Goal: Transaction & Acquisition: Obtain resource

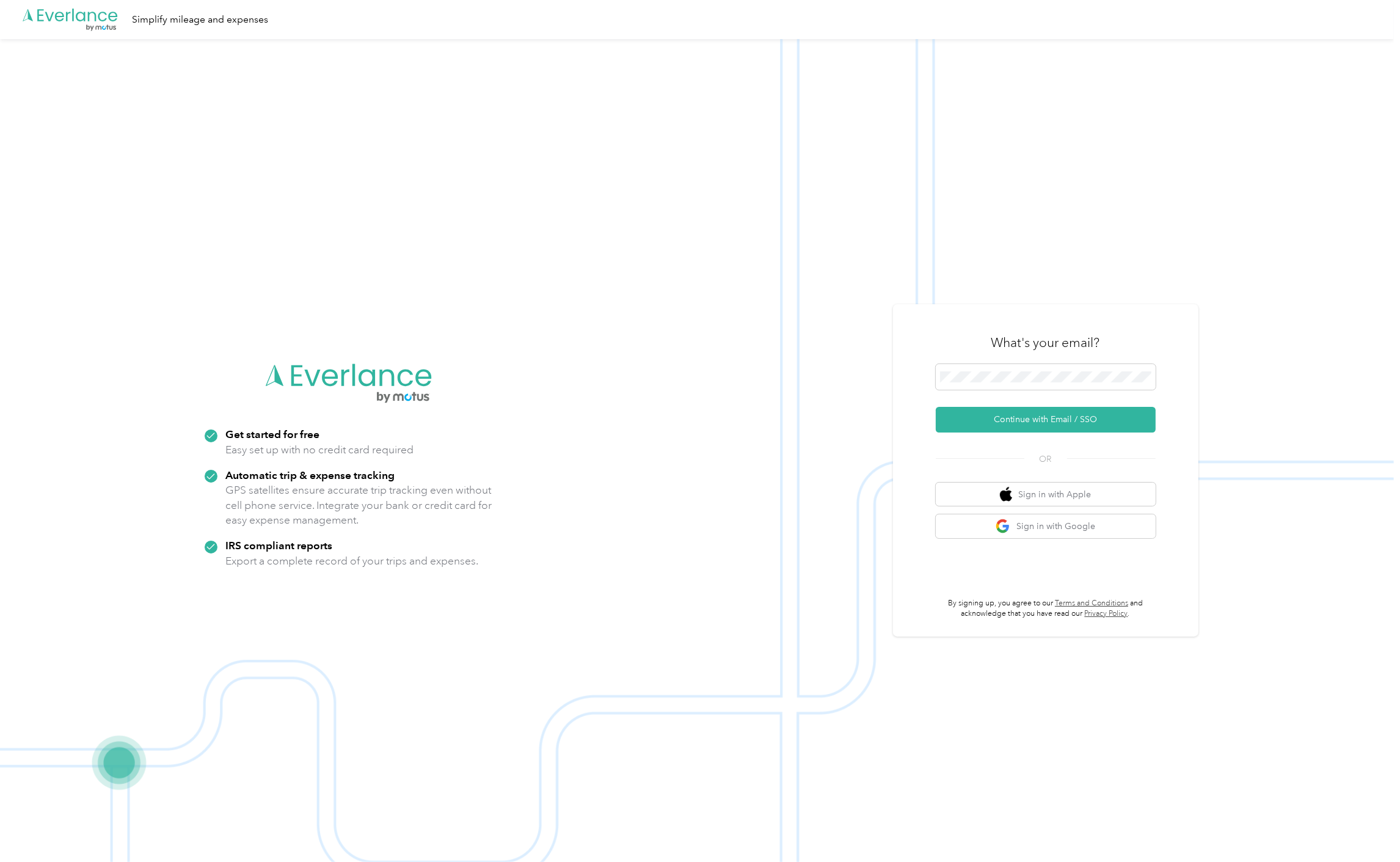
click at [1054, 550] on div "What's your email? Continue with Email / SSO OR Sign in with Apple Sign in with…" at bounding box center [1045, 470] width 220 height 298
click at [1024, 534] on button "Sign in with Google" at bounding box center [1045, 526] width 220 height 24
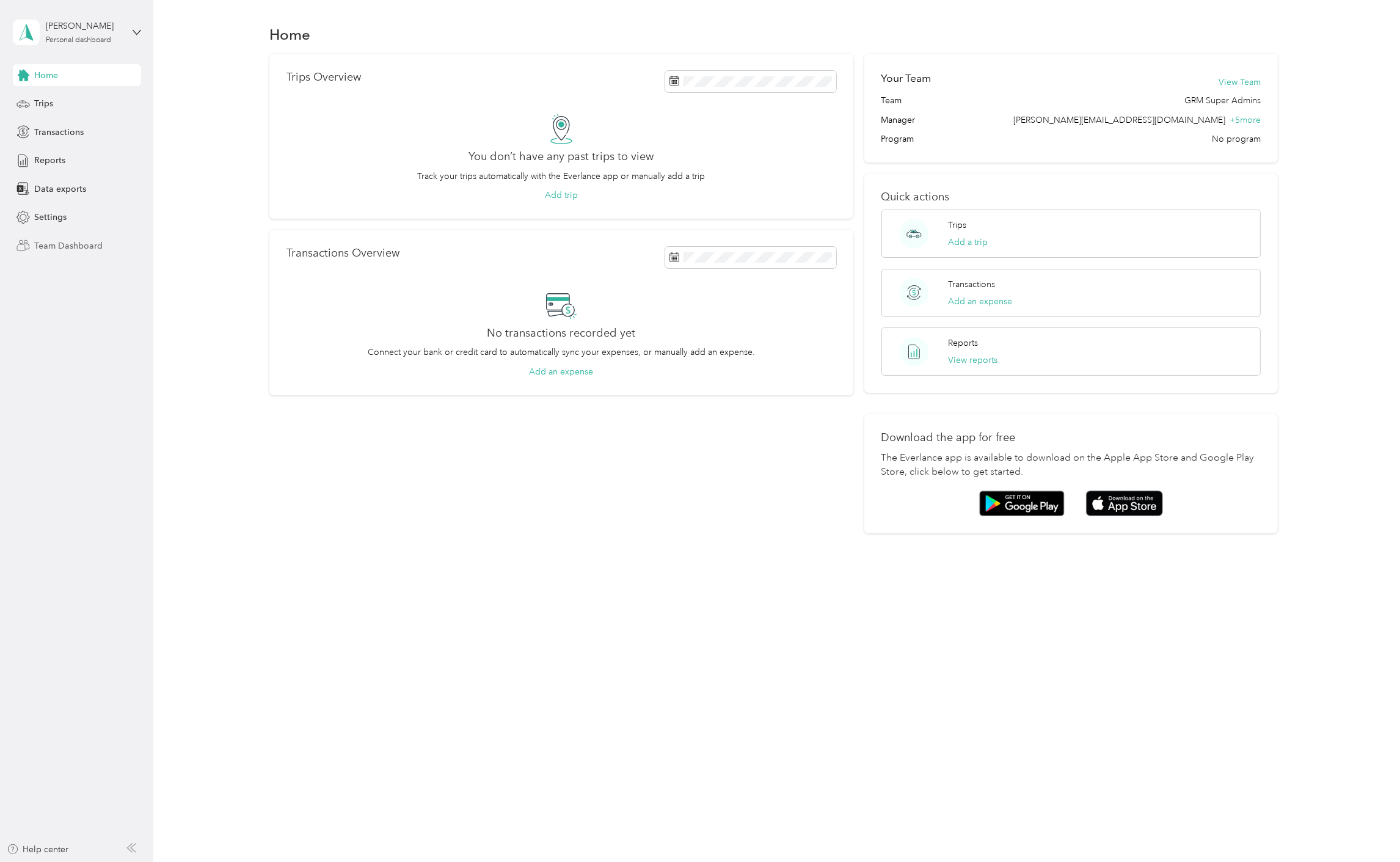
click at [84, 243] on span "Team Dashboard" at bounding box center [69, 245] width 69 height 13
click at [103, 249] on div "Team Dashboard" at bounding box center [77, 246] width 128 height 22
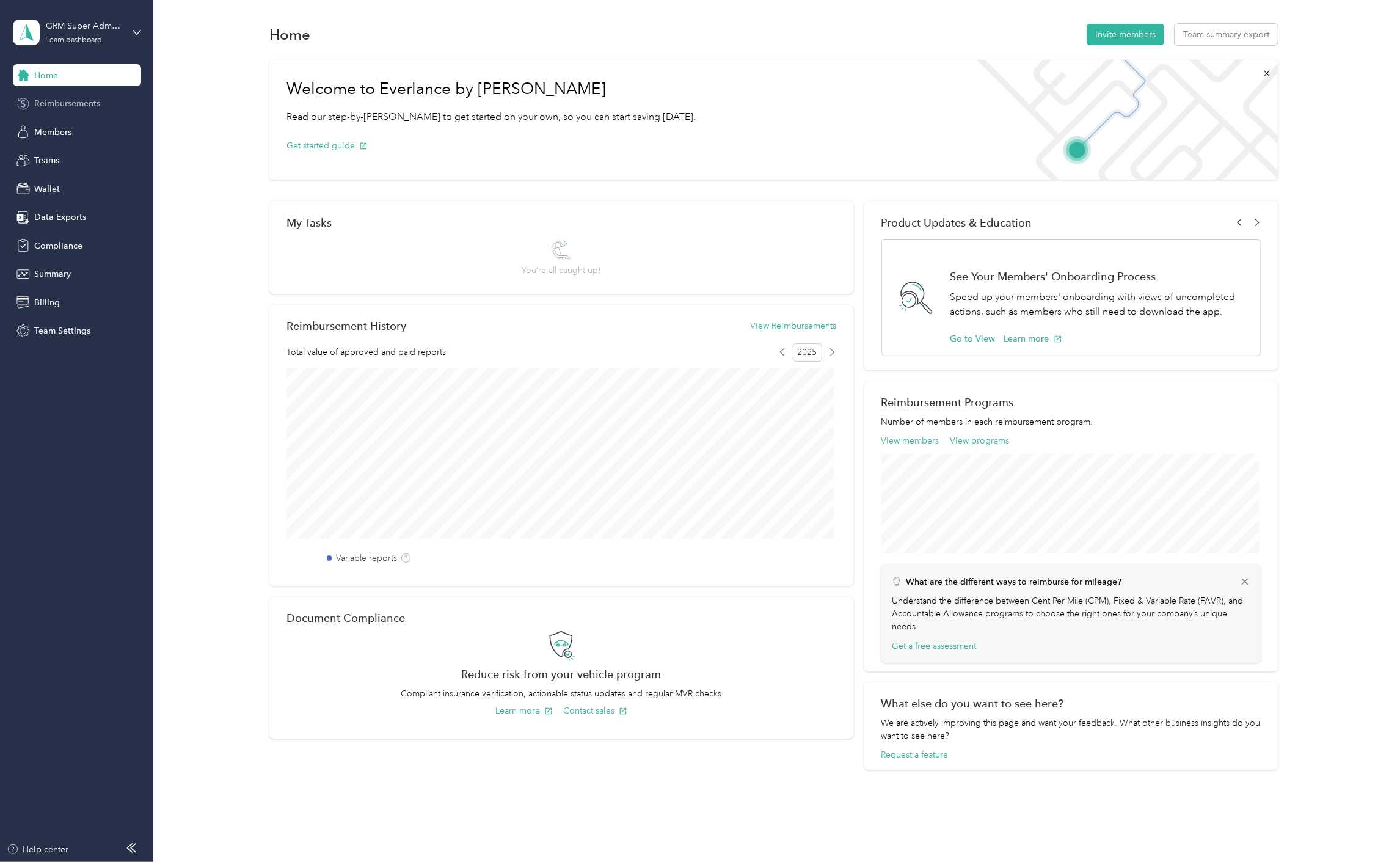
click at [47, 106] on span "Reimbursements" at bounding box center [67, 103] width 66 height 13
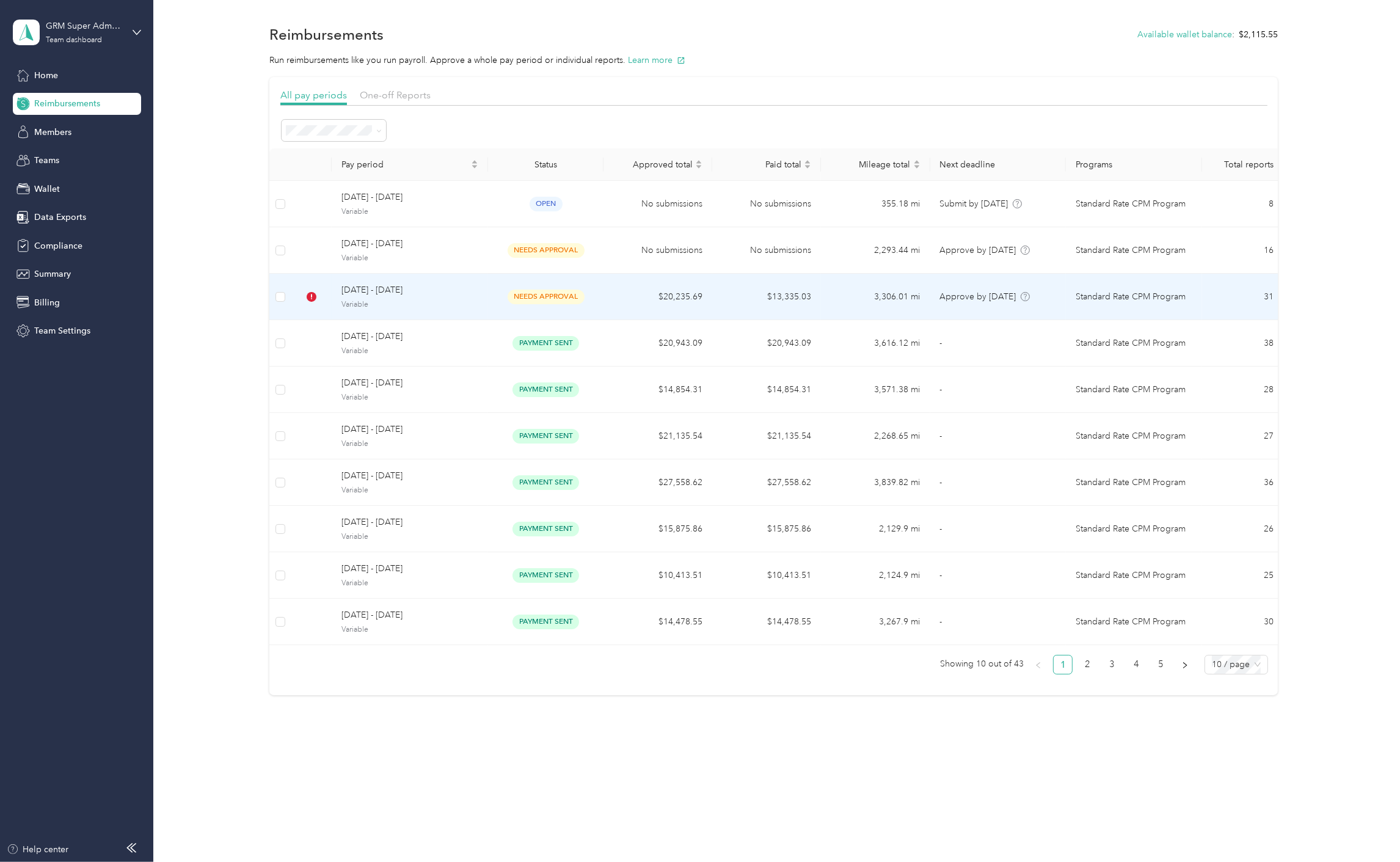
click at [664, 294] on td "$20,235.69" at bounding box center [658, 297] width 109 height 46
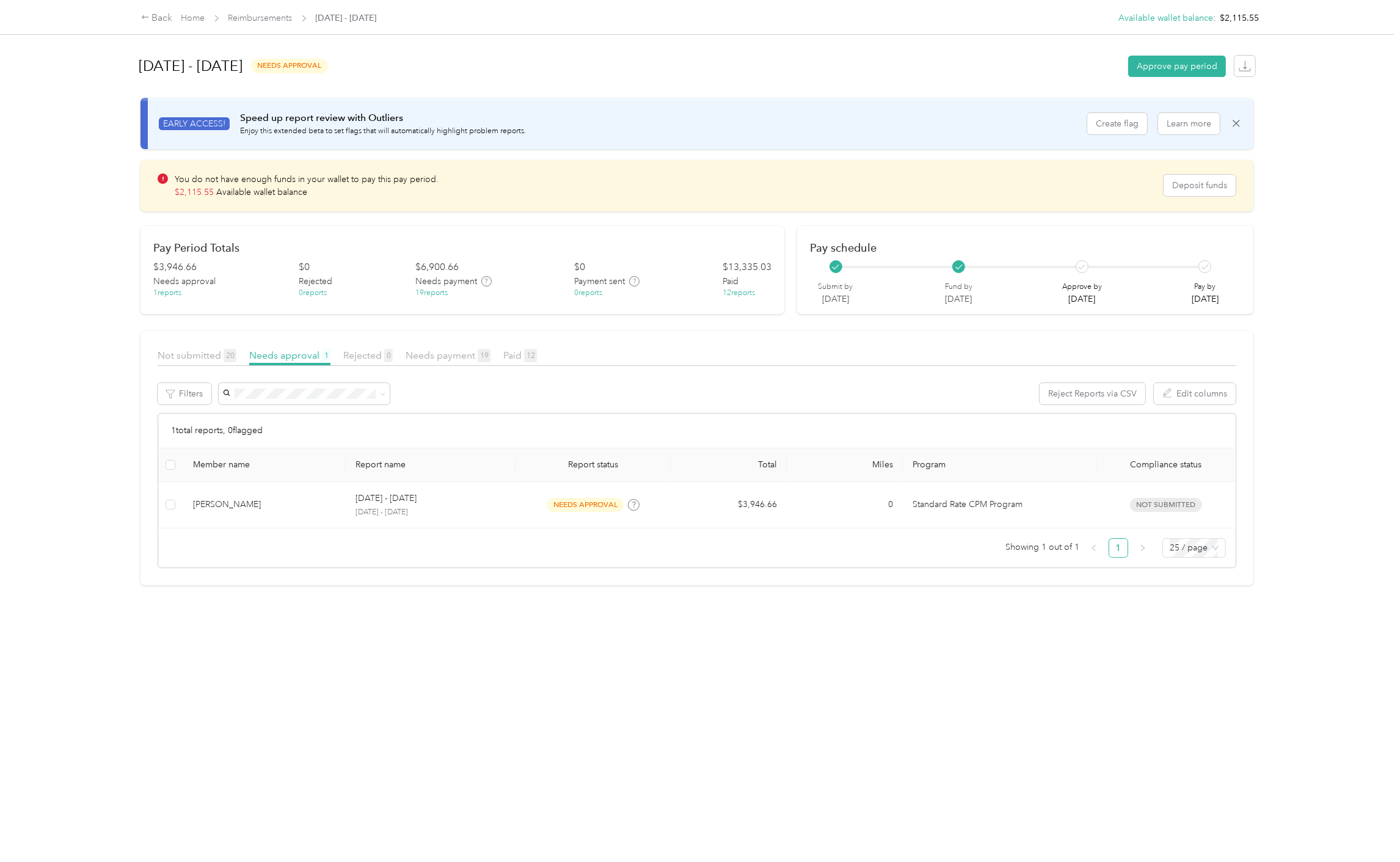
click at [419, 345] on article "Not submitted 20 Needs approval 1 Rejected 0 Needs payment 19 Paid 12 Filters R…" at bounding box center [697, 457] width 1113 height 254
click at [416, 346] on article "Not submitted 20 Needs approval 1 Rejected 0 Needs payment 19 Paid 12 Filters R…" at bounding box center [697, 457] width 1113 height 254
click at [416, 353] on span "Needs payment 19" at bounding box center [448, 355] width 85 height 12
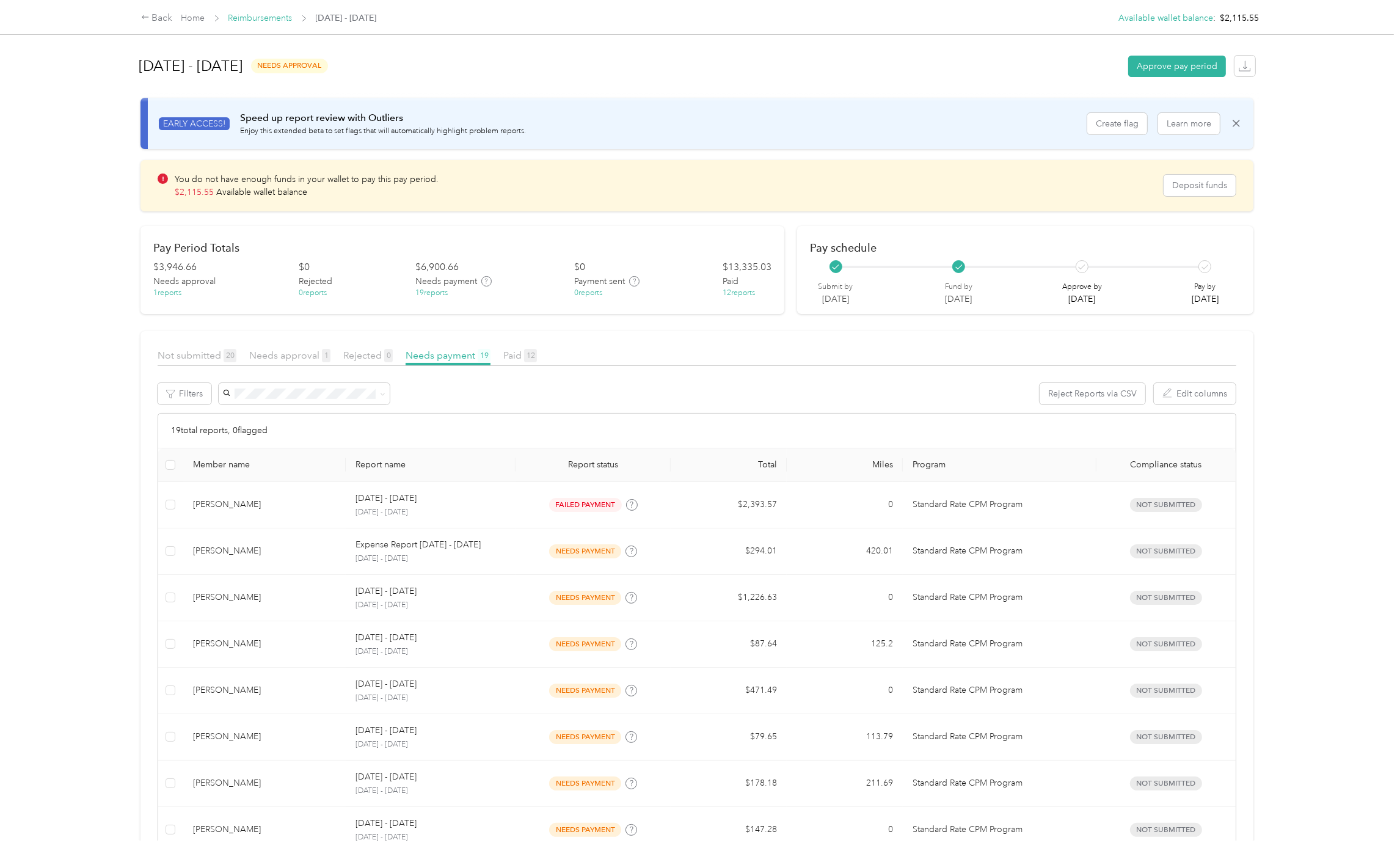
click at [271, 16] on link "Reimbursements" at bounding box center [261, 18] width 64 height 10
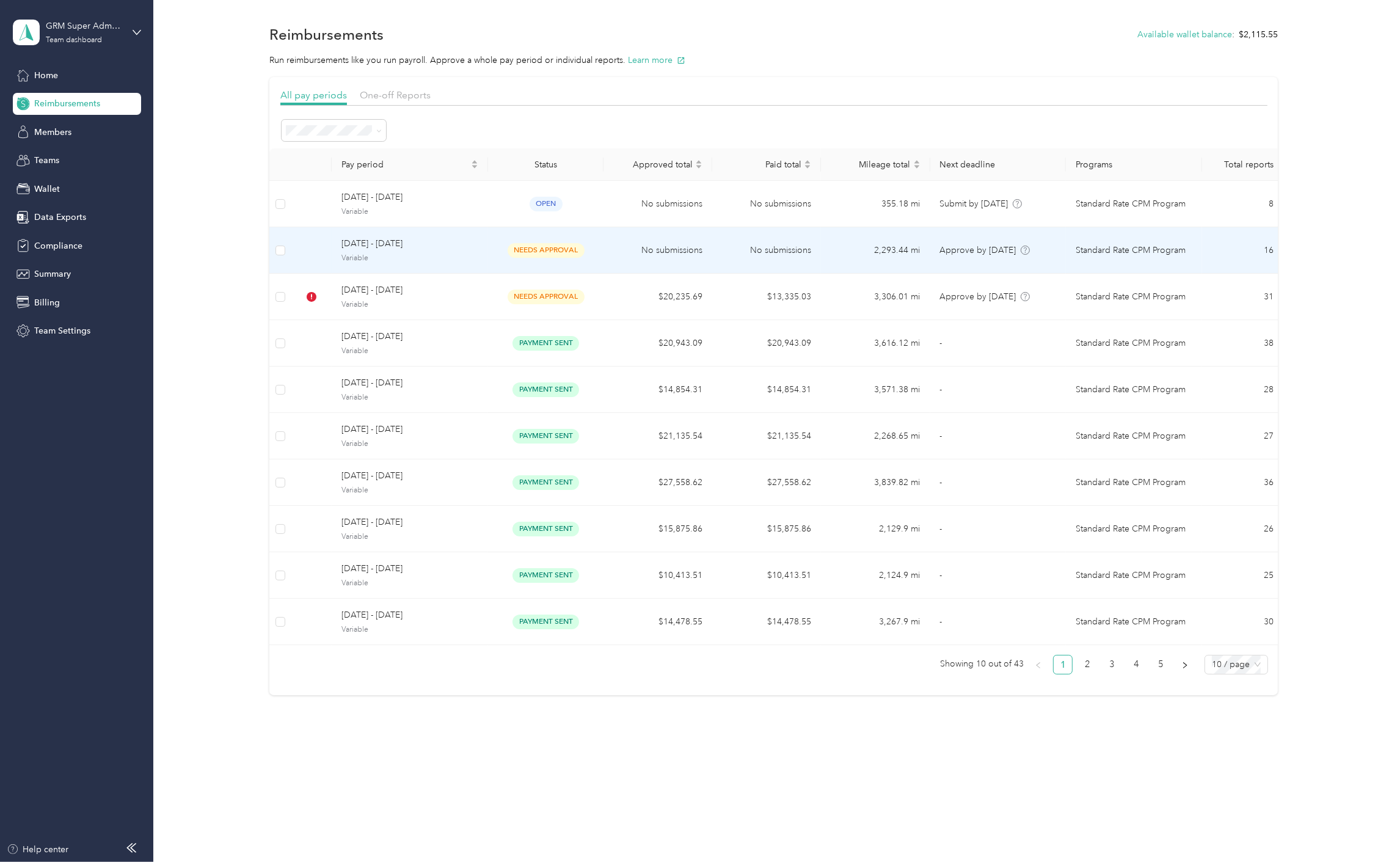
click at [492, 267] on td "needs approval" at bounding box center [545, 250] width 115 height 46
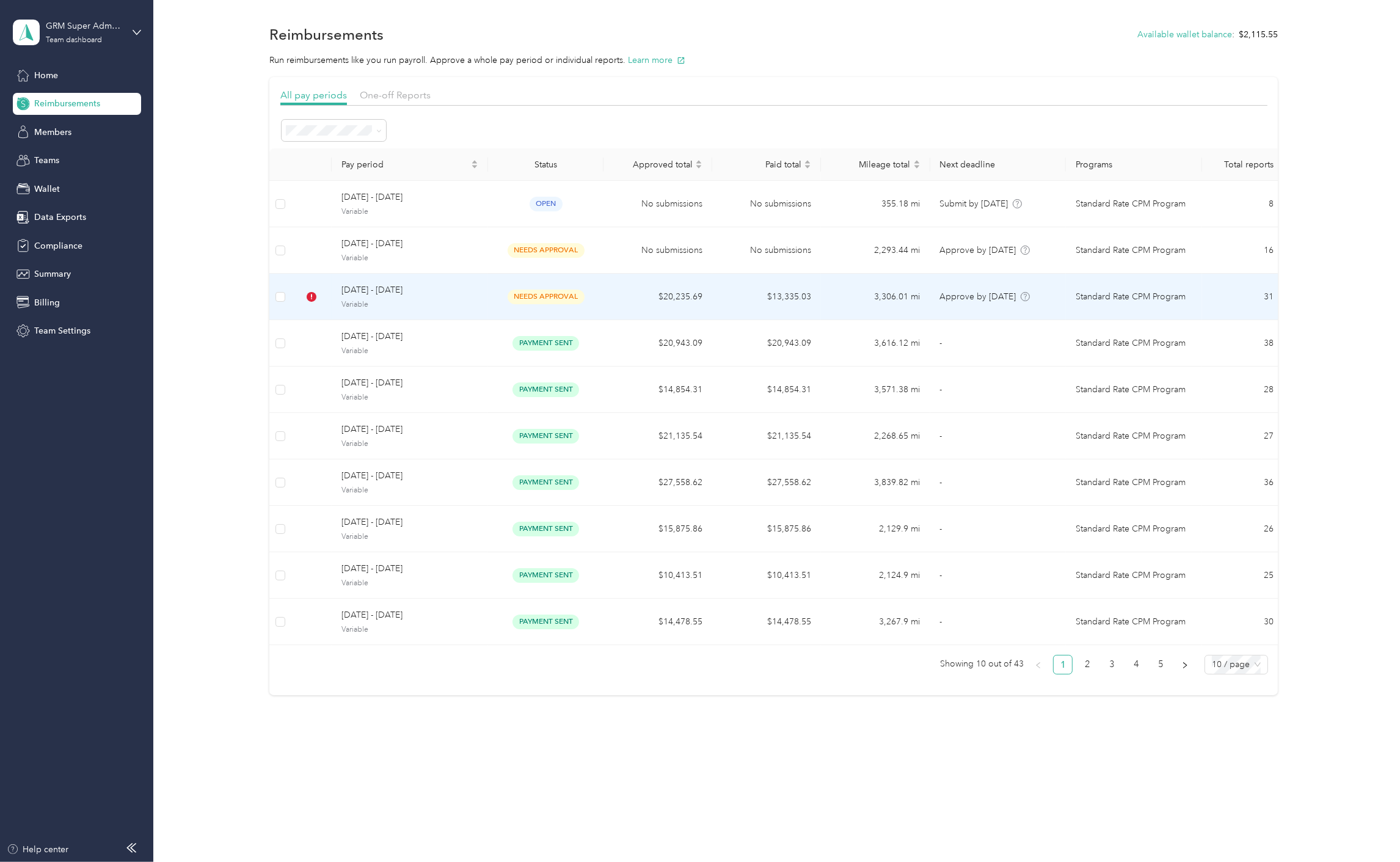
click at [422, 310] on td "September 15 - 21, 2025 Variable" at bounding box center [410, 297] width 156 height 46
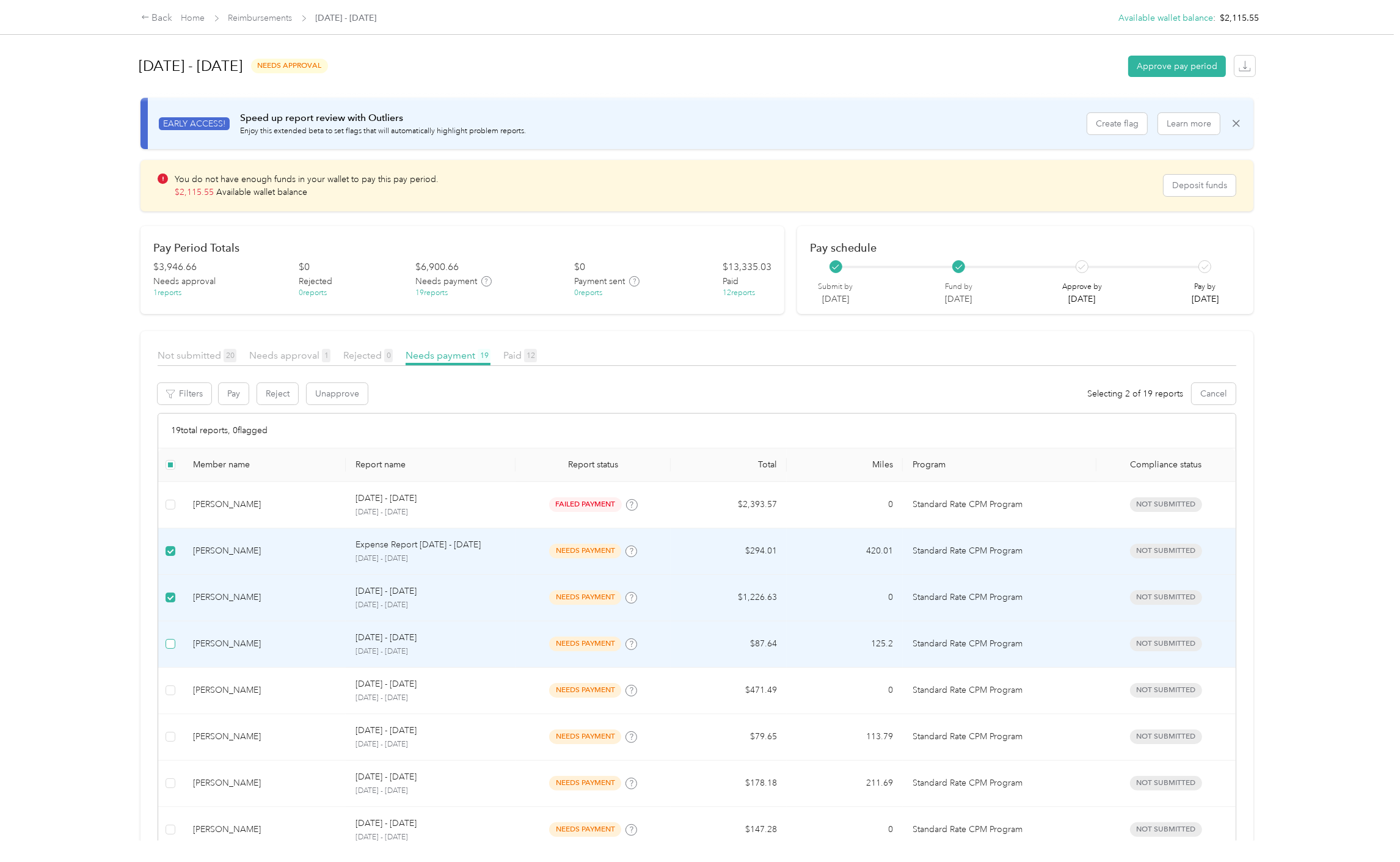
click at [173, 649] on label at bounding box center [170, 644] width 10 height 13
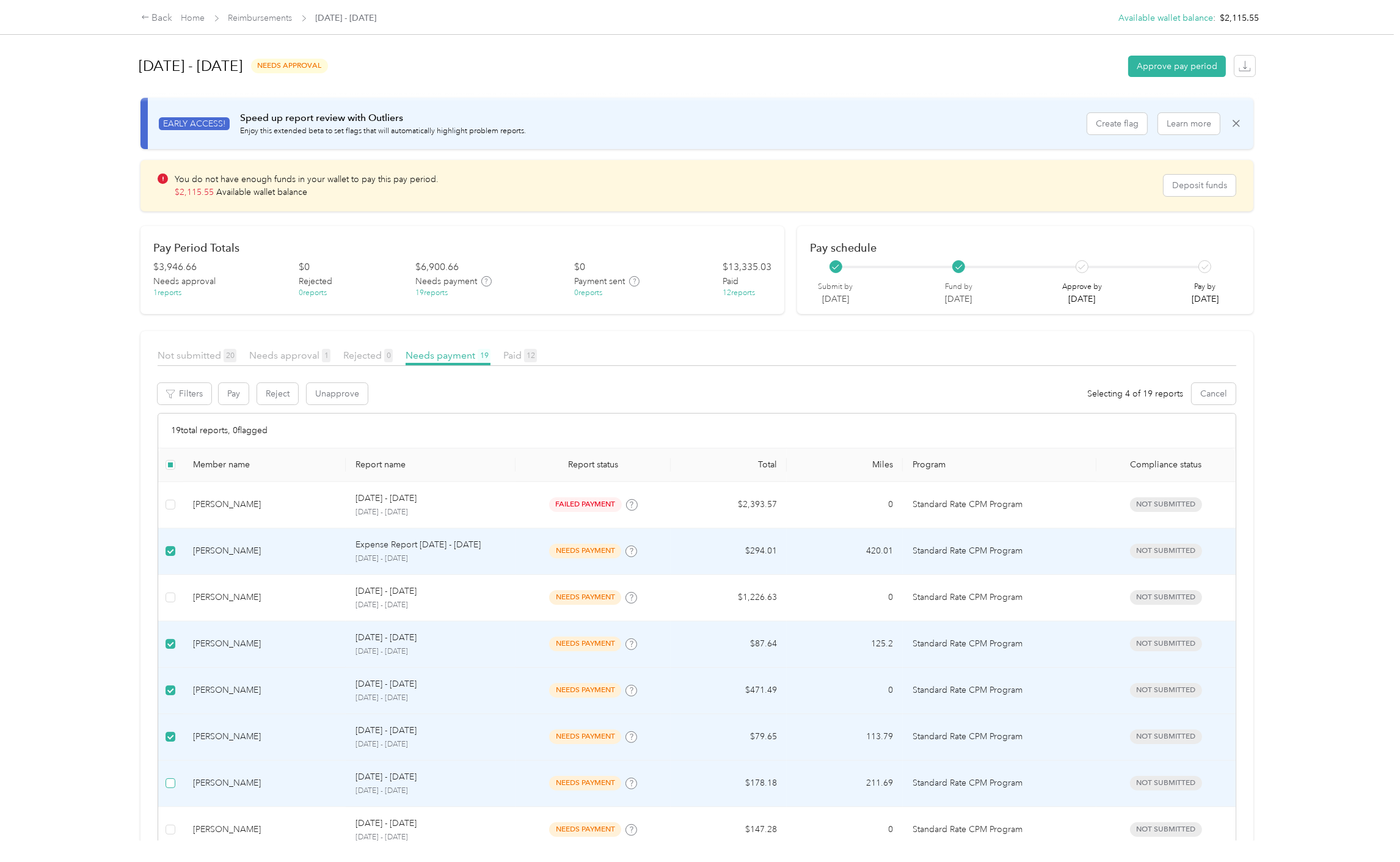
click at [168, 789] on label at bounding box center [170, 783] width 10 height 13
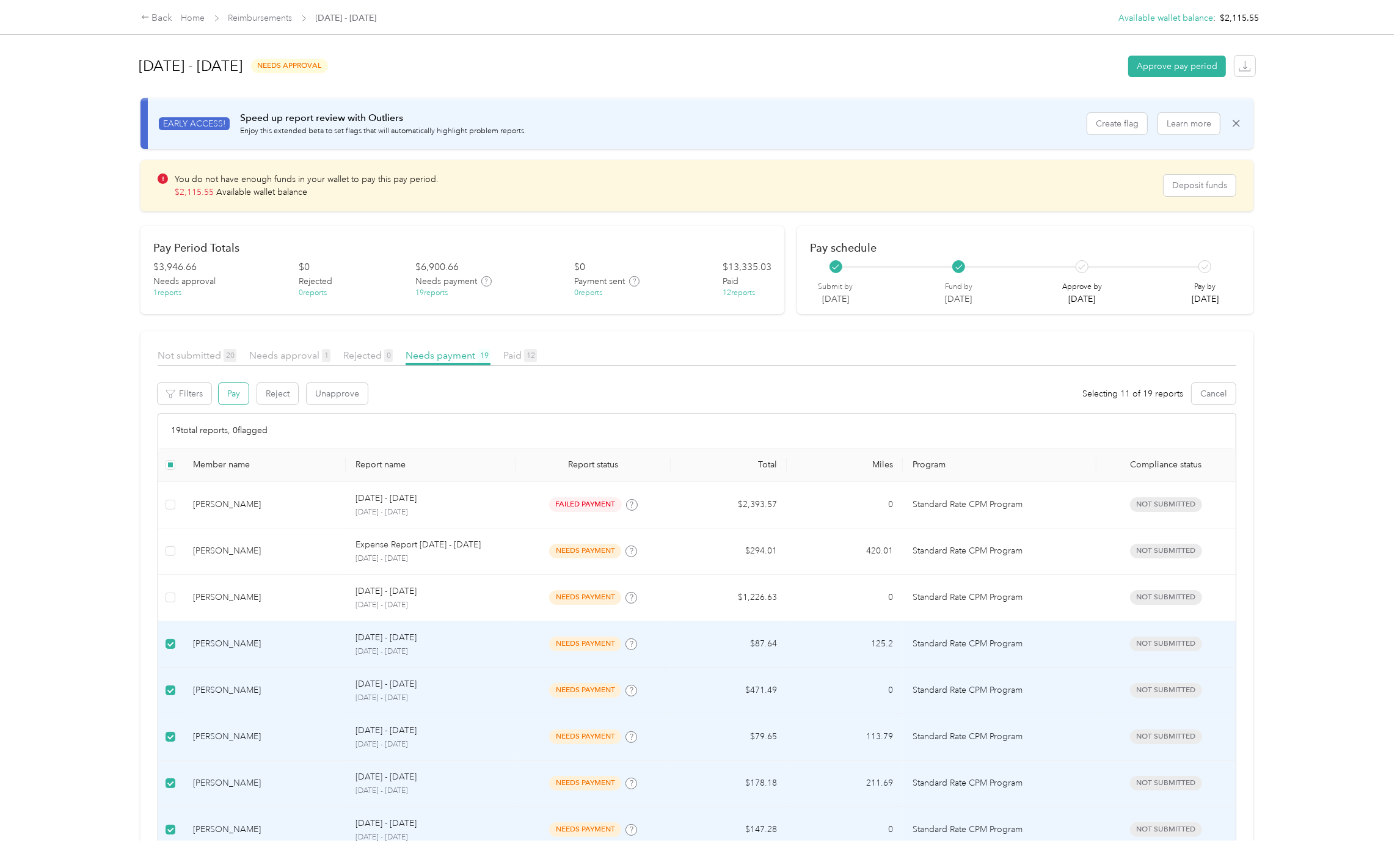
click at [239, 385] on button "Pay" at bounding box center [234, 393] width 30 height 22
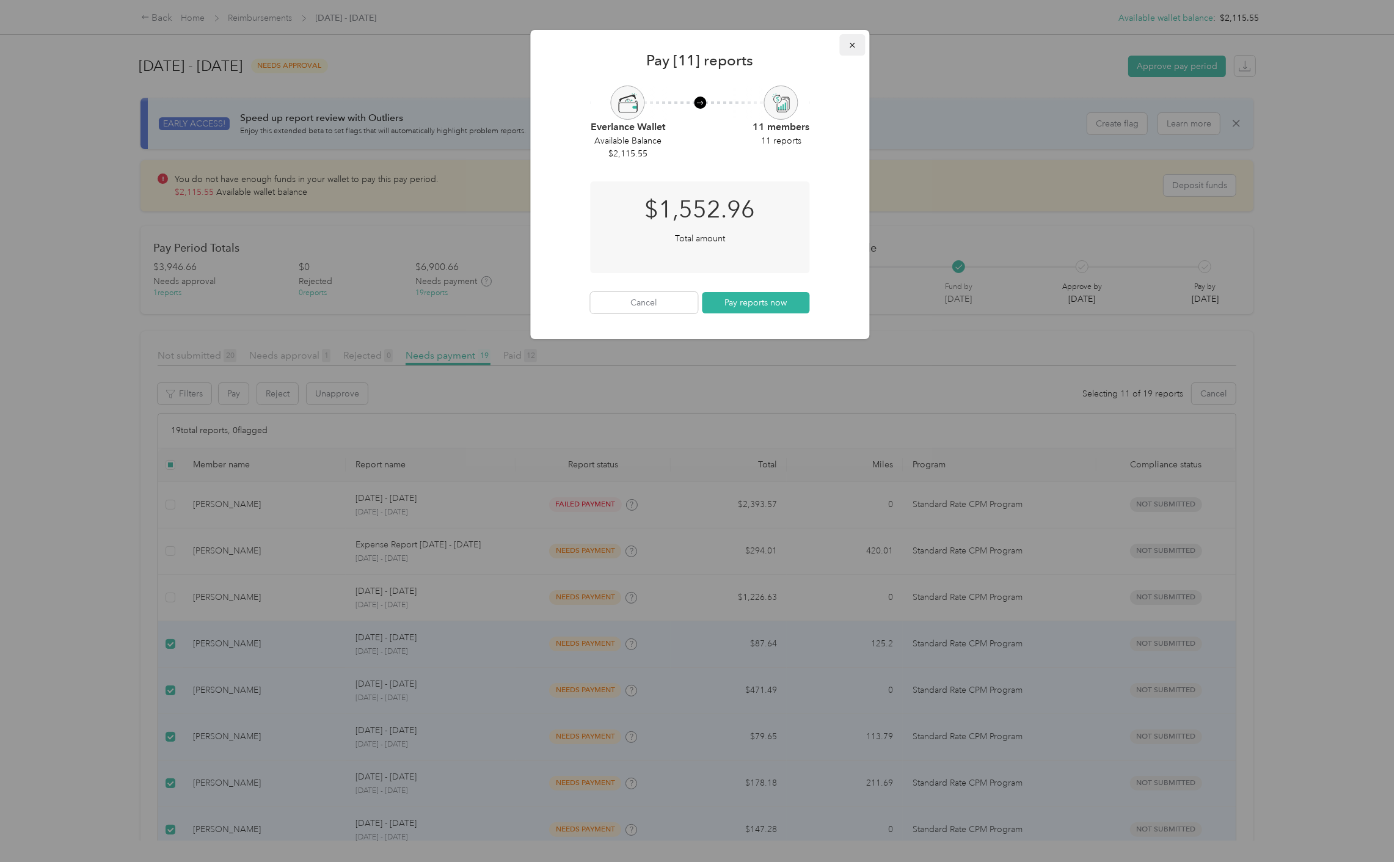
click at [850, 36] on button "button" at bounding box center [852, 45] width 25 height 22
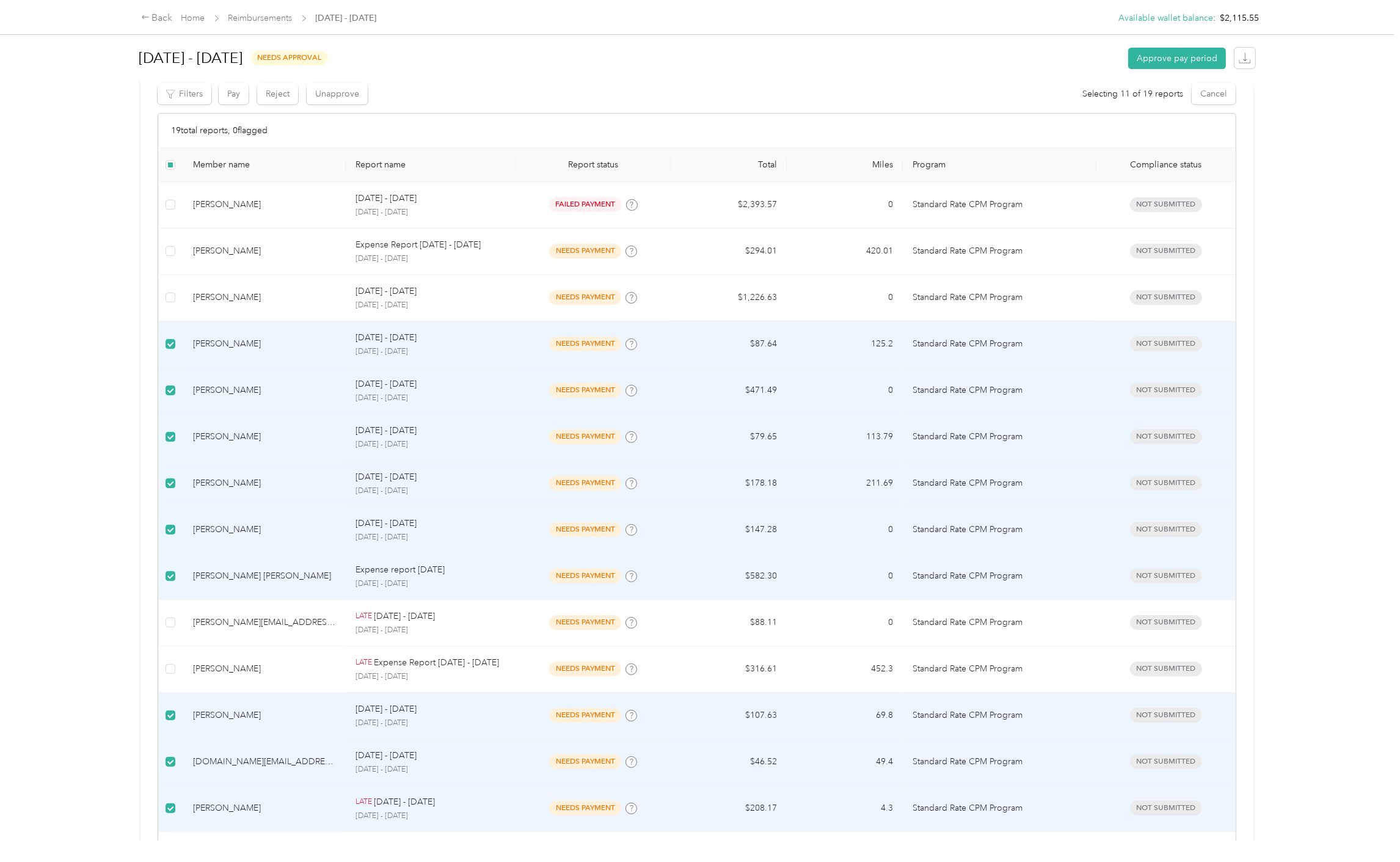
scroll to position [115, 0]
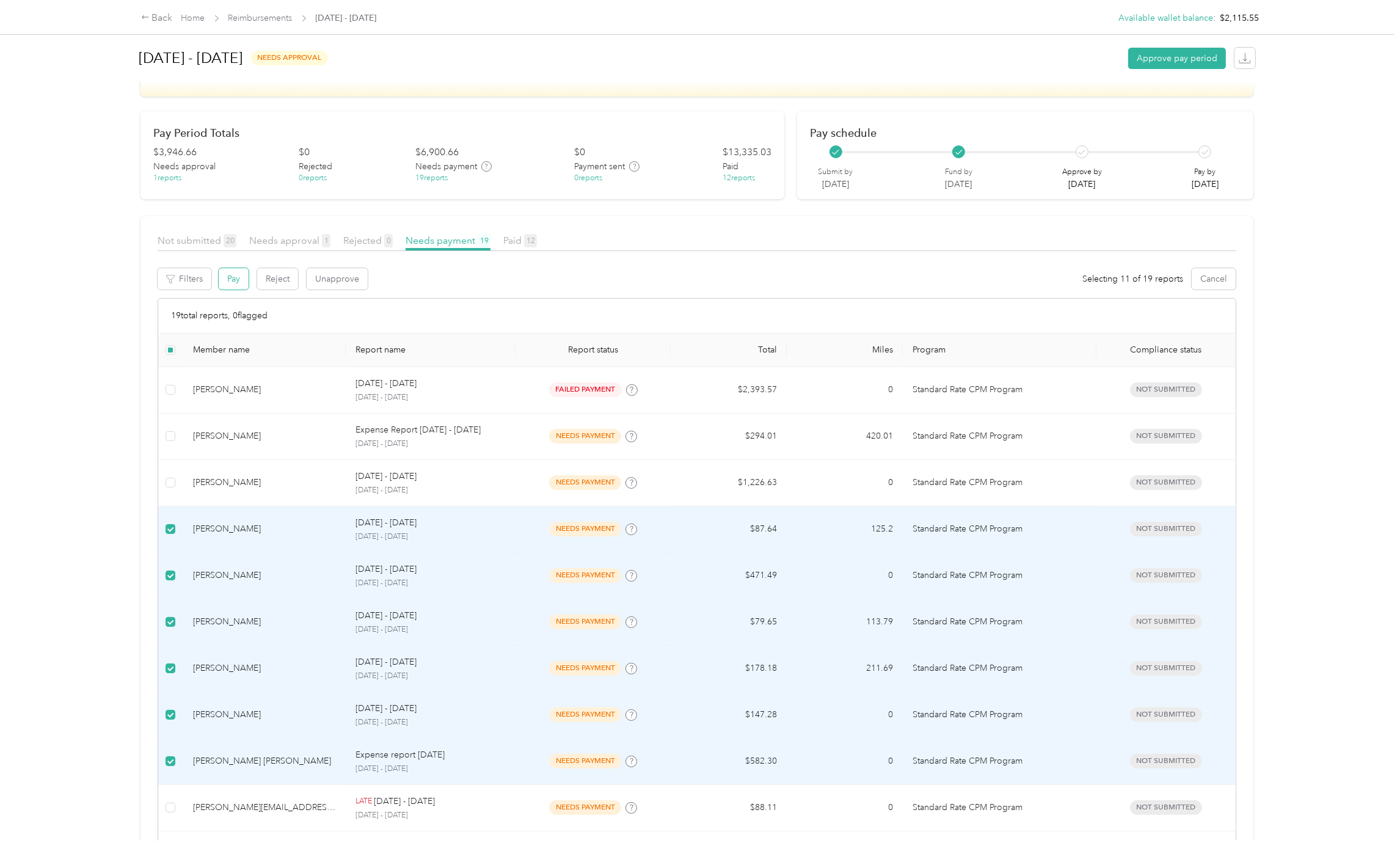
click at [231, 273] on button "Pay" at bounding box center [234, 279] width 30 height 22
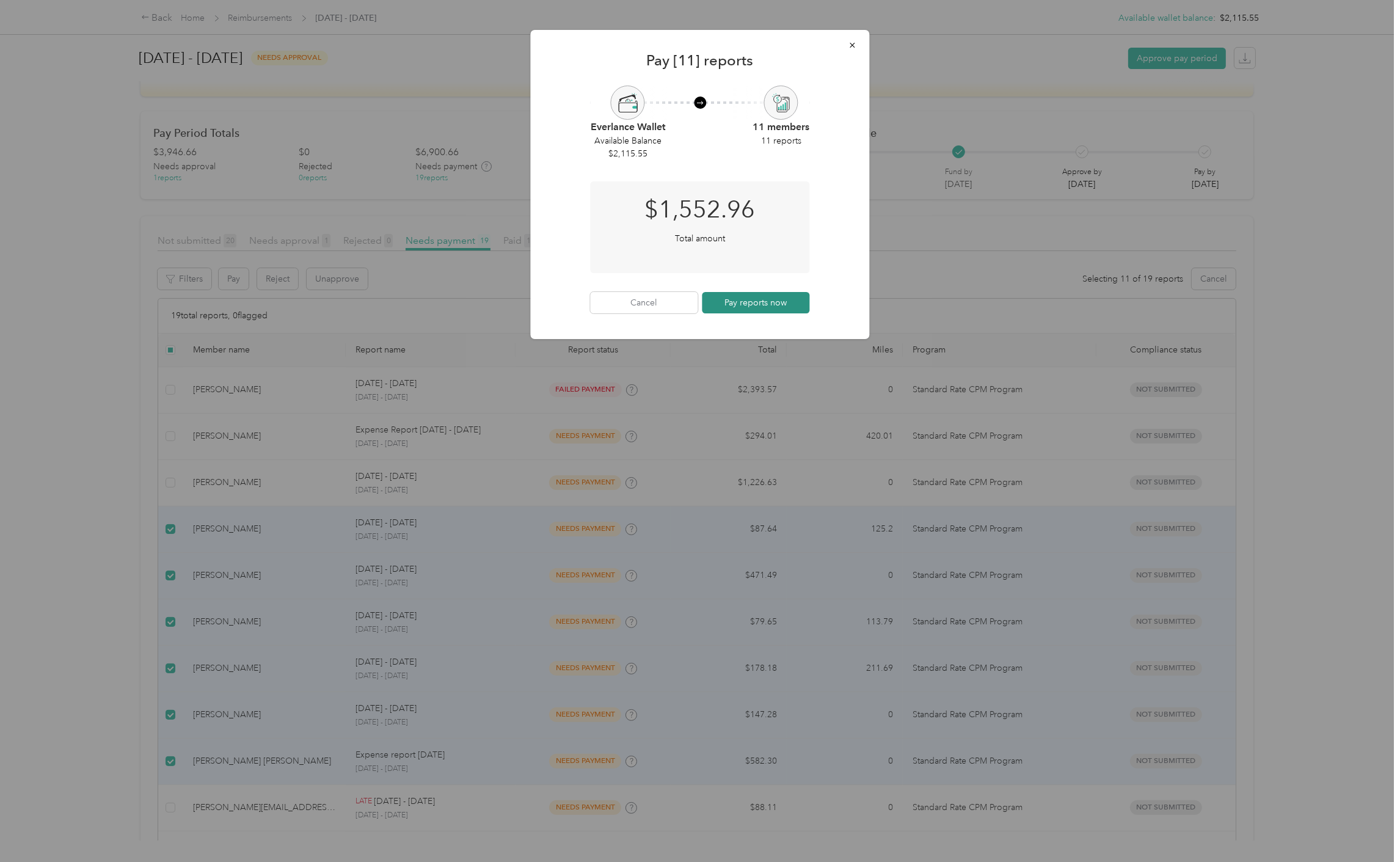
click at [775, 294] on button "Pay reports now" at bounding box center [756, 302] width 107 height 22
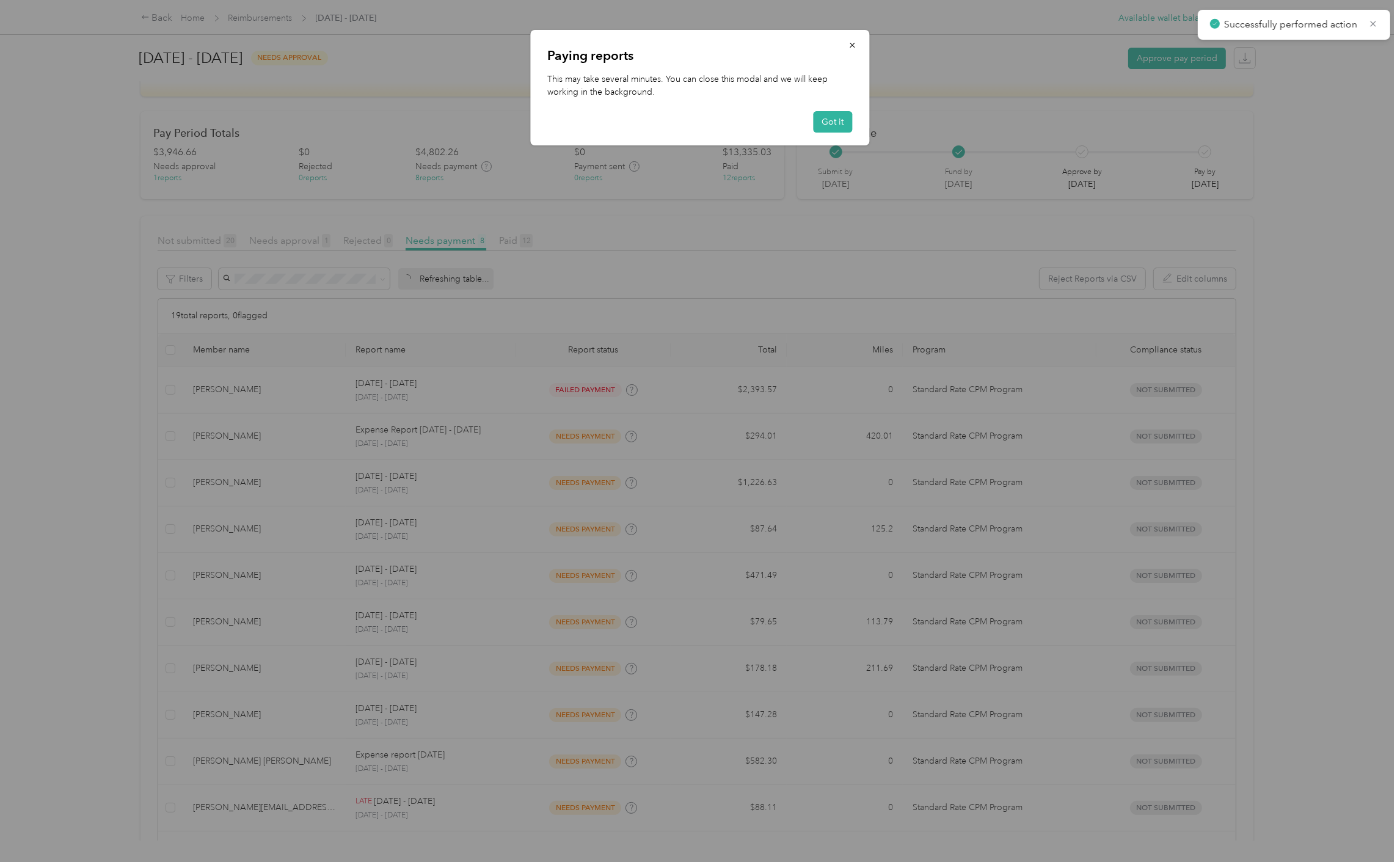
scroll to position [80, 0]
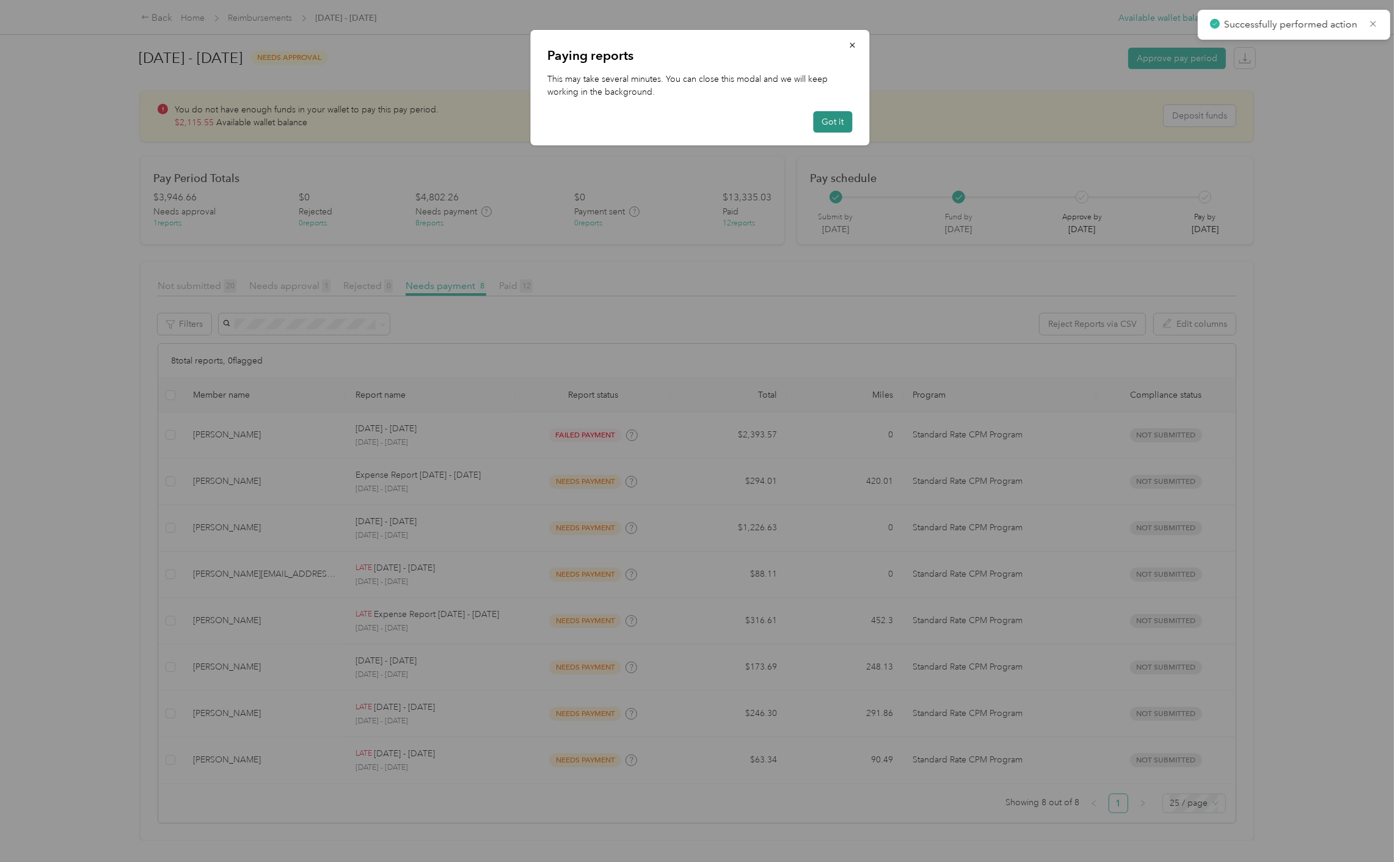
click at [840, 114] on button "Got it" at bounding box center [833, 121] width 39 height 22
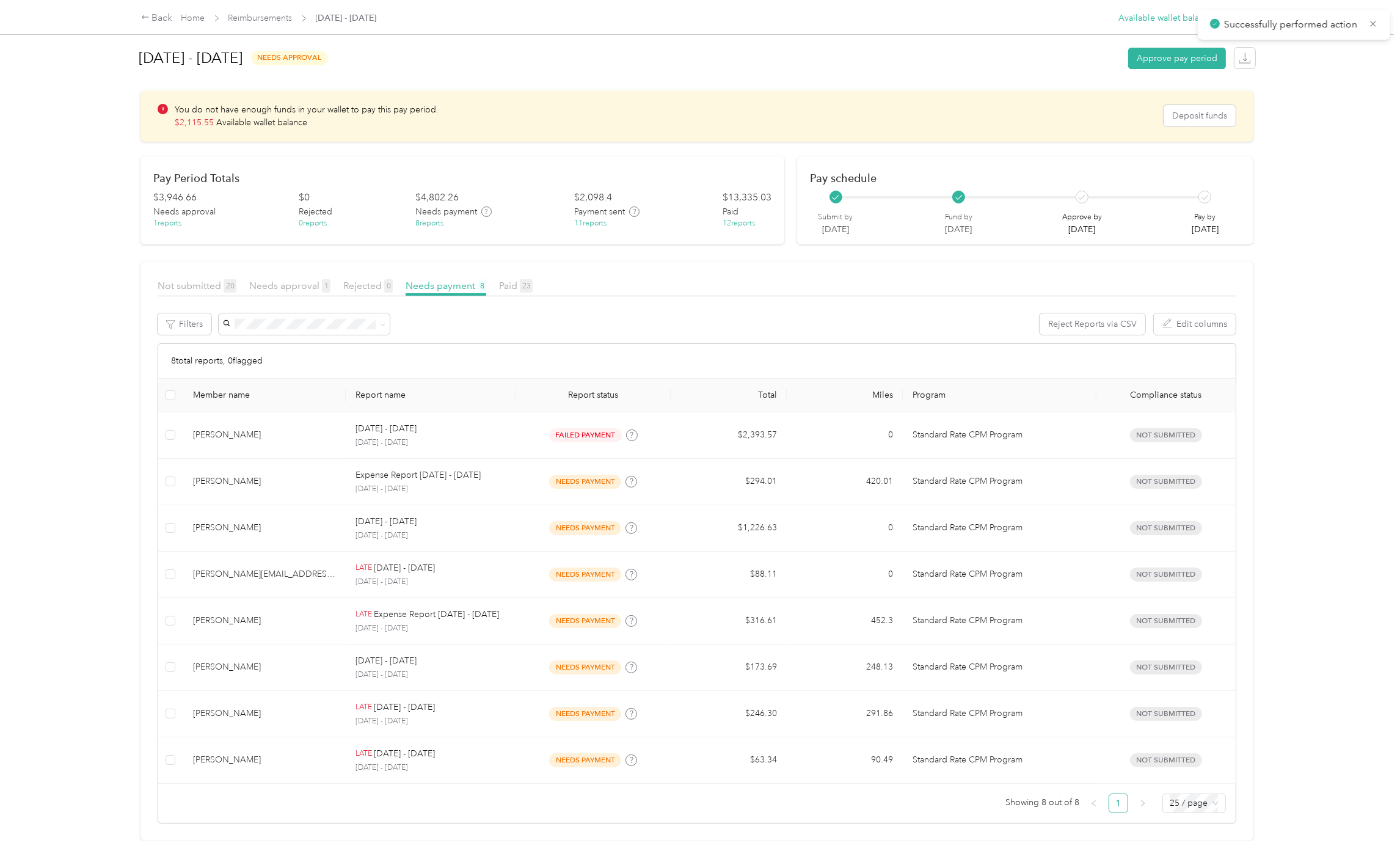
click at [1266, 259] on div "September 15 - 21, 2025 needs approval Approve pay period EARLY ACCESS! Speed u…" at bounding box center [697, 420] width 1162 height 840
click at [1376, 19] on icon at bounding box center [1373, 24] width 10 height 11
click at [200, 22] on link "Home" at bounding box center [194, 18] width 24 height 10
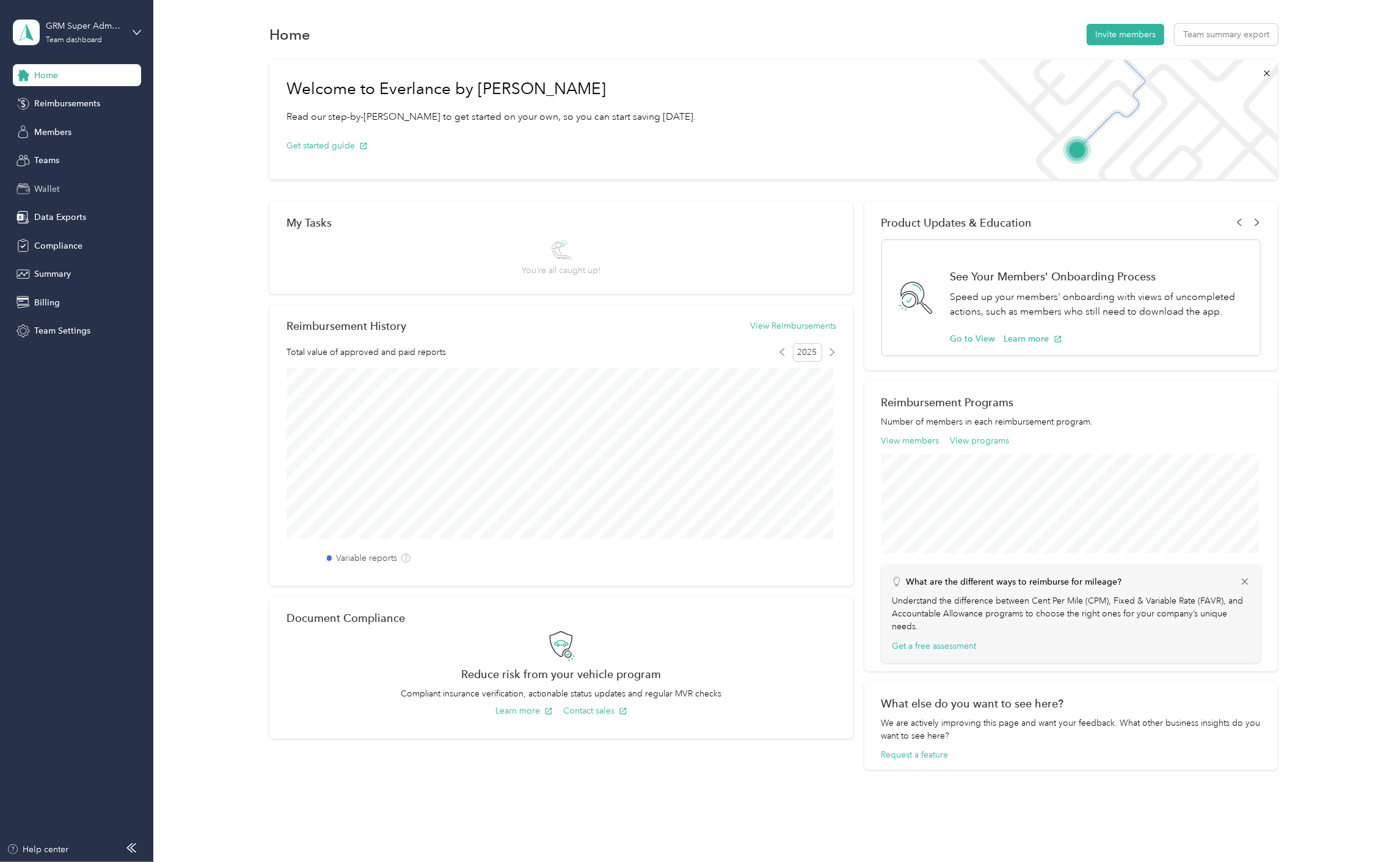
click at [51, 191] on span "Wallet" at bounding box center [47, 188] width 25 height 13
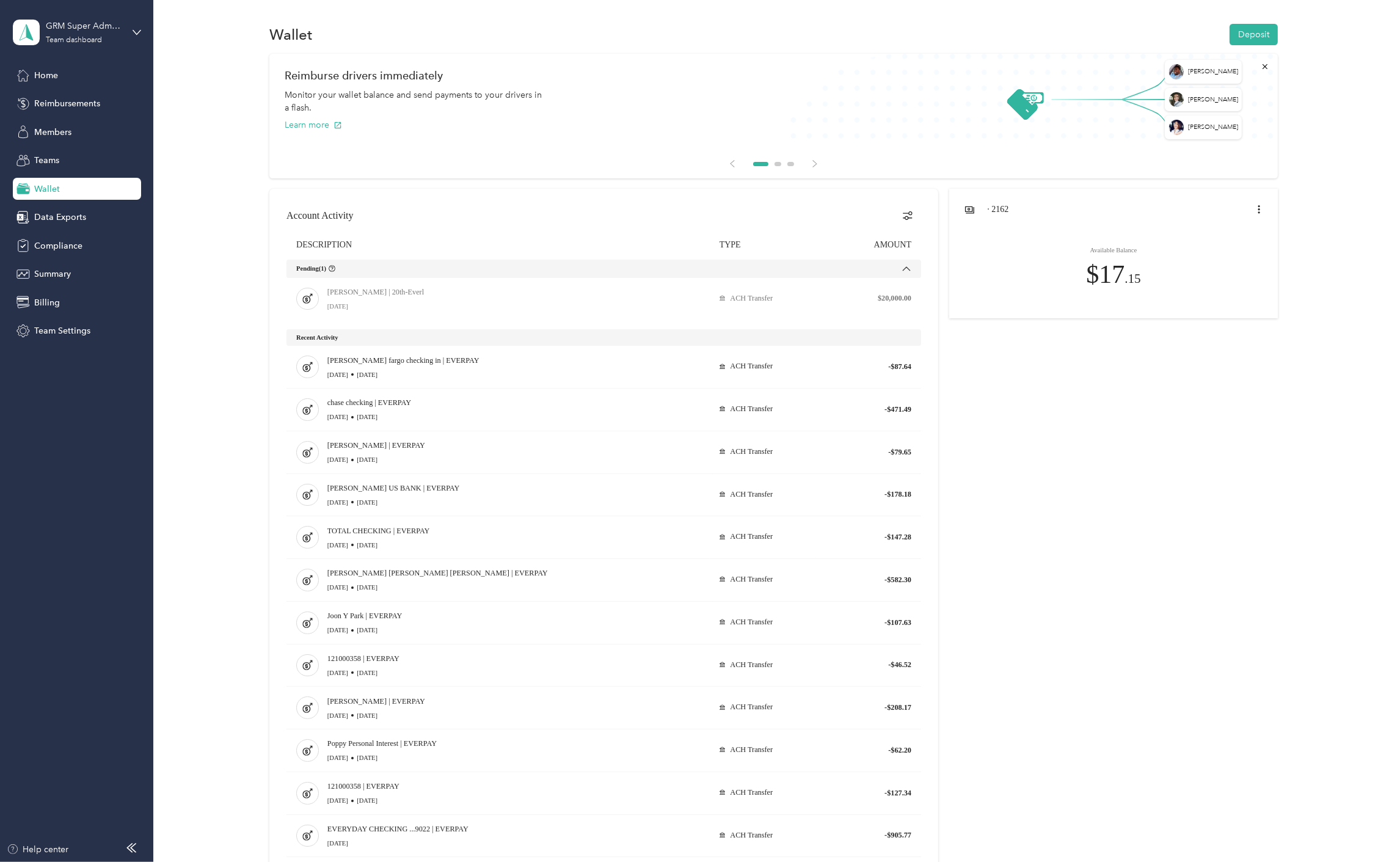
click at [1089, 559] on div at bounding box center [774, 611] width 1009 height 846
drag, startPoint x: 912, startPoint y: 489, endPoint x: 1115, endPoint y: 444, distance: 207.9
click at [29, 112] on div "Reimbursements" at bounding box center [77, 104] width 128 height 22
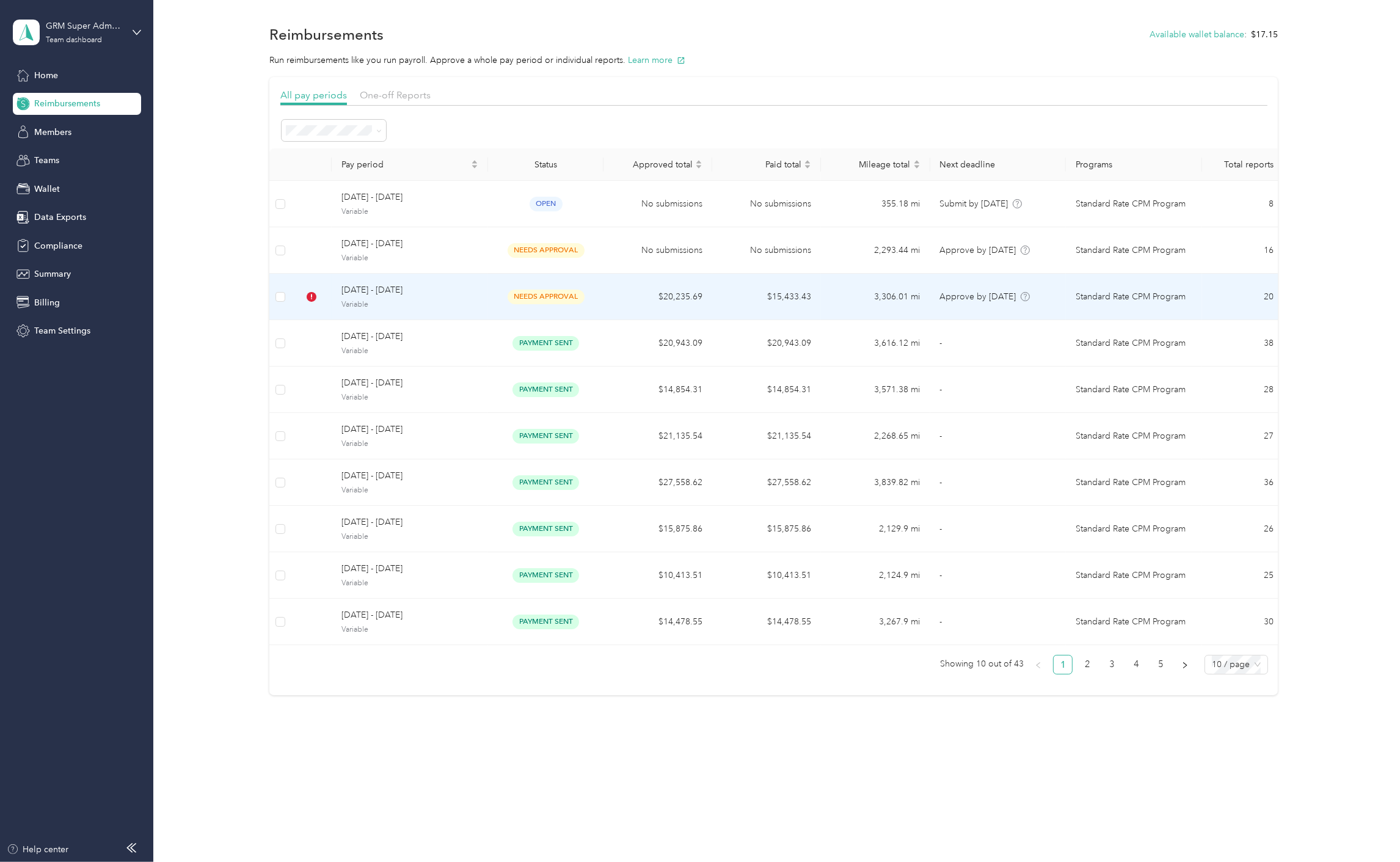
click at [579, 312] on td "needs approval" at bounding box center [545, 297] width 115 height 46
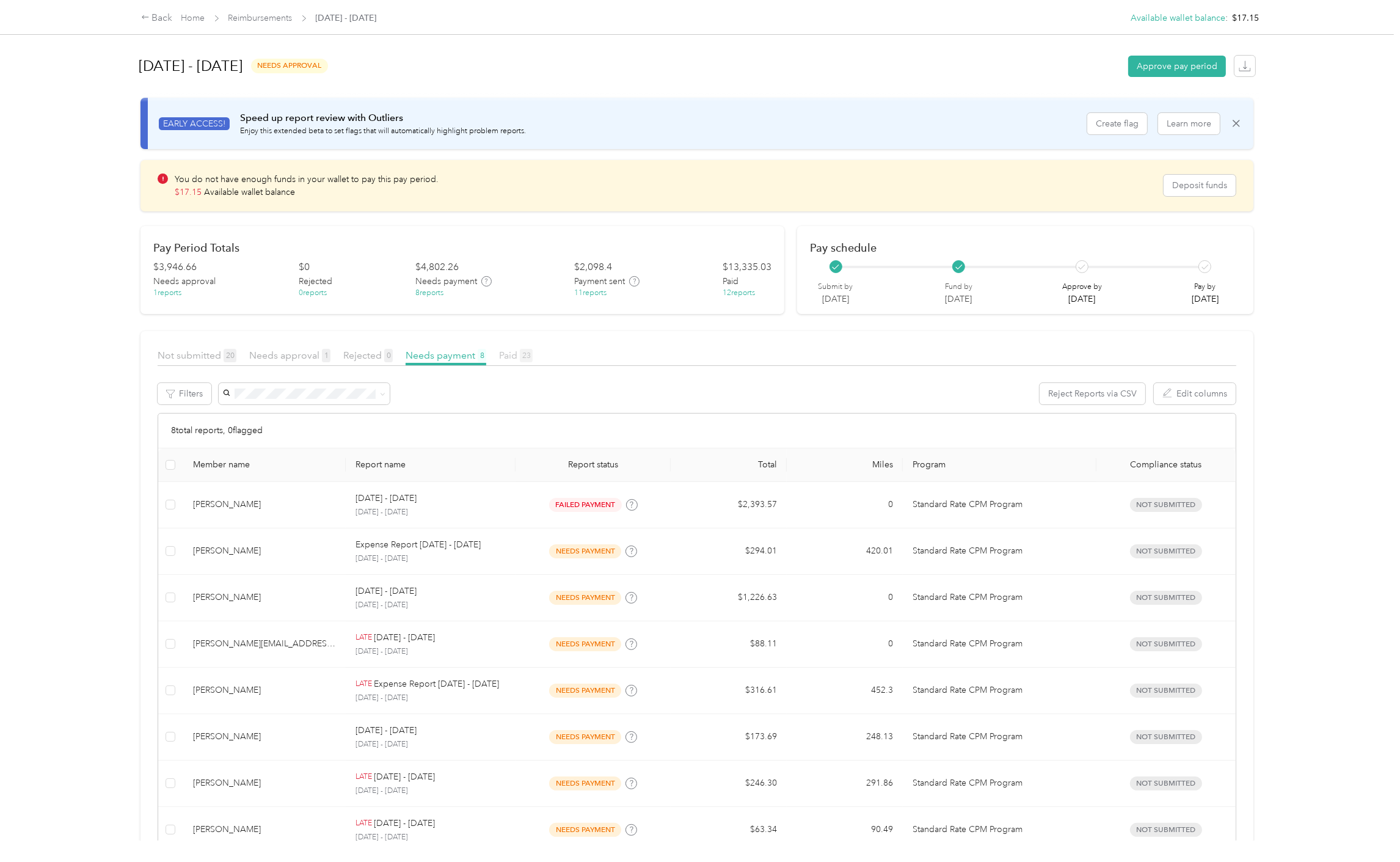
click at [514, 355] on span "Paid 23" at bounding box center [516, 355] width 34 height 12
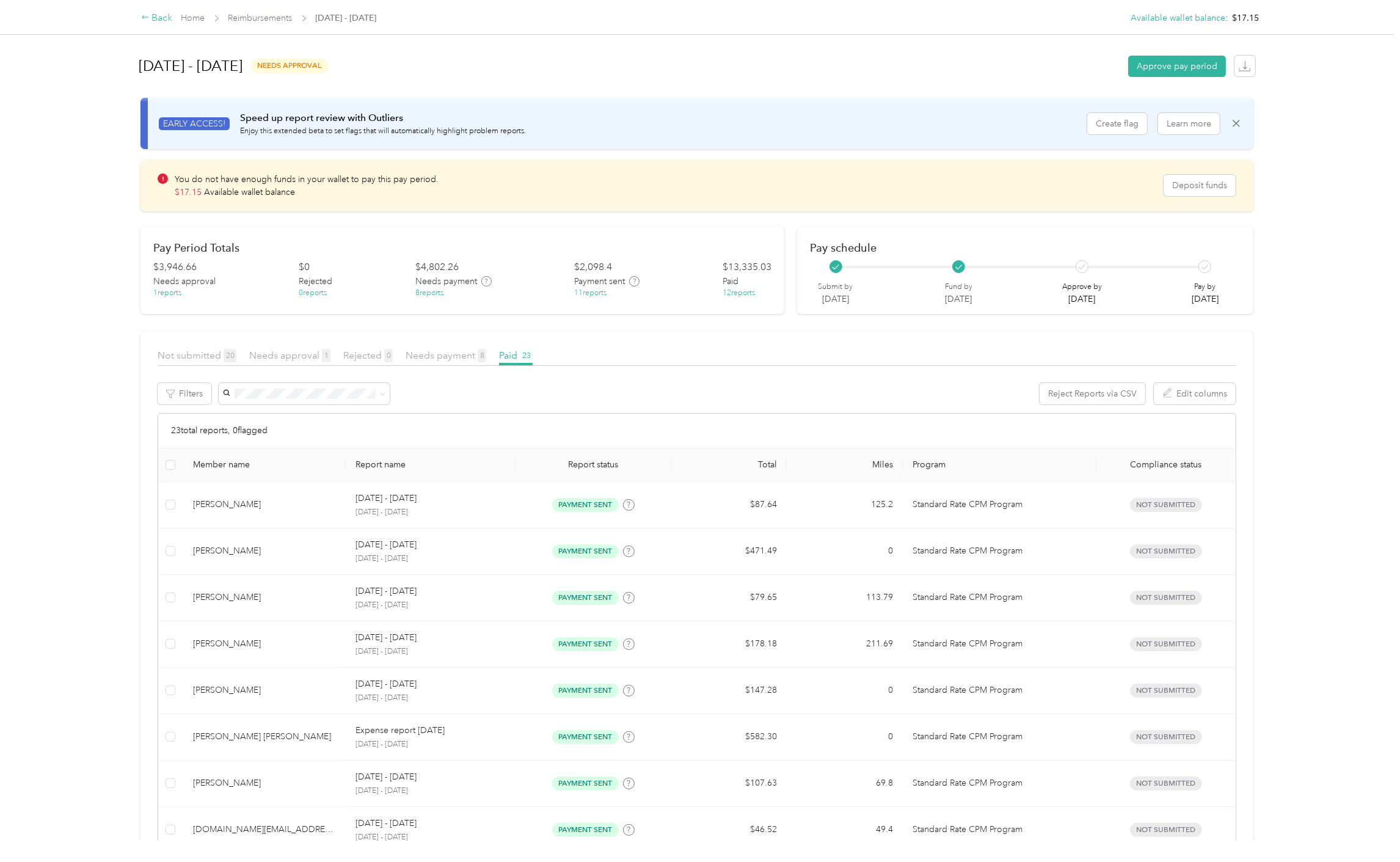
click at [172, 22] on div "Back" at bounding box center [156, 19] width 32 height 15
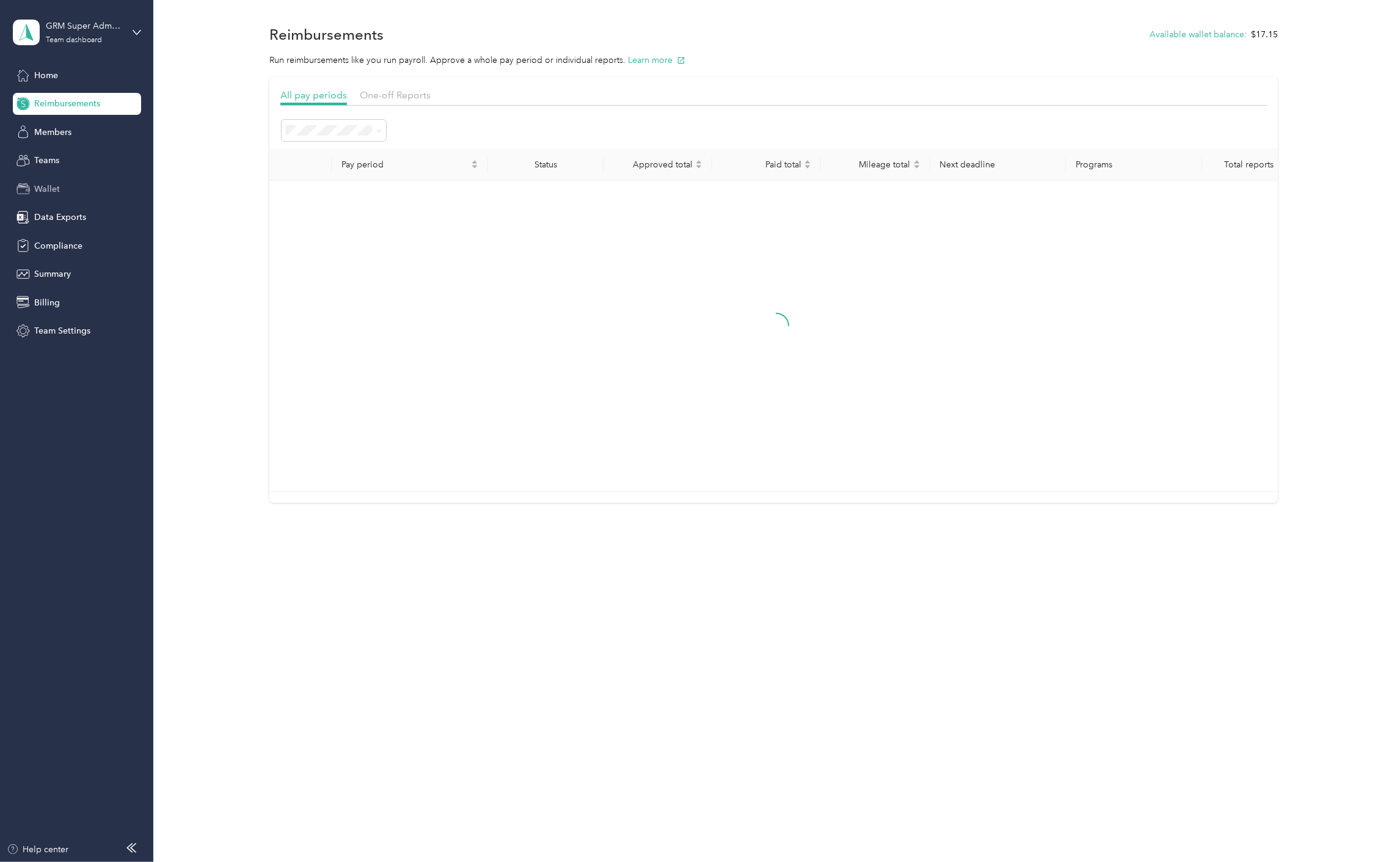
click at [57, 190] on span "Wallet" at bounding box center [47, 188] width 25 height 13
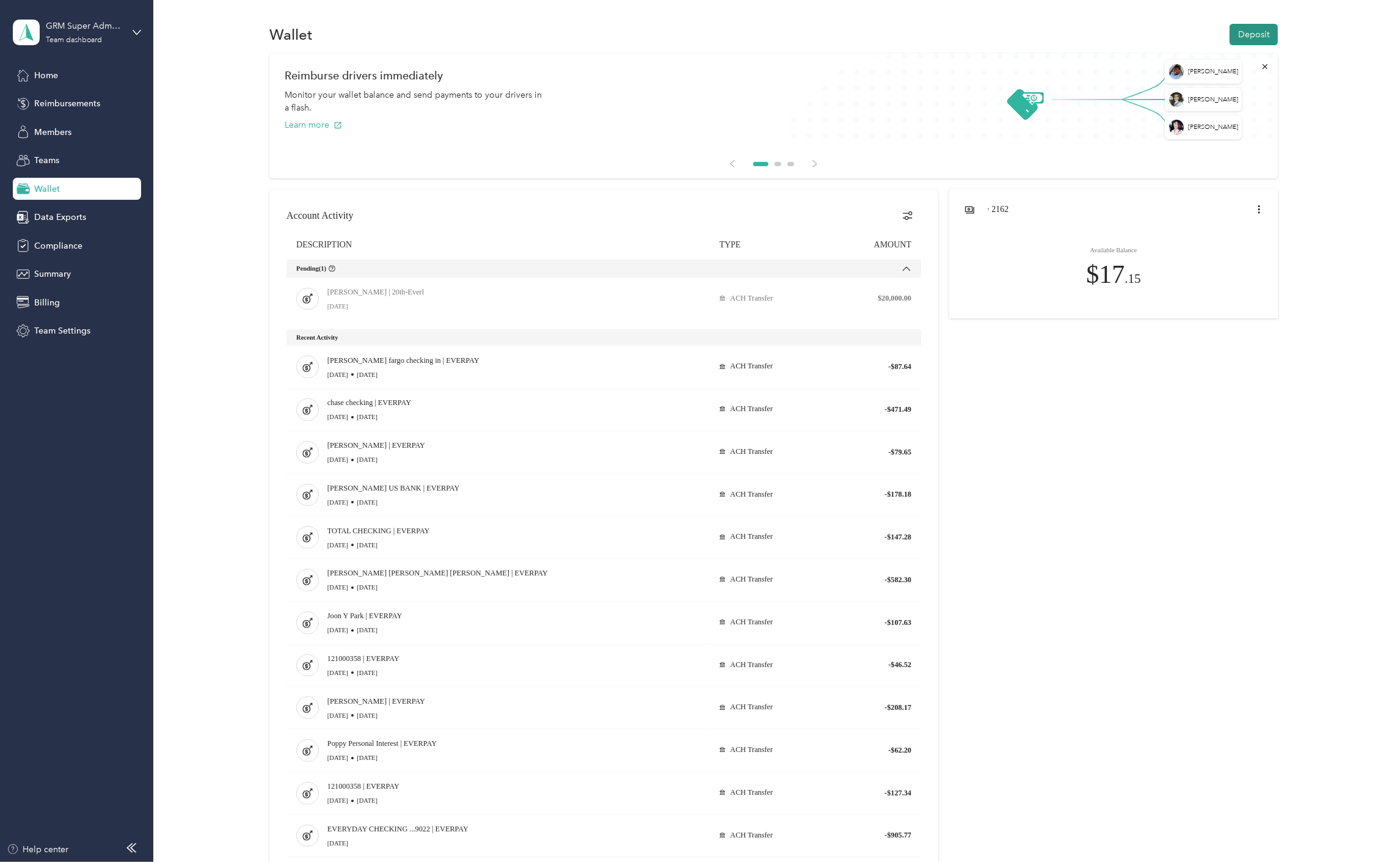
click at [1241, 35] on button "Deposit" at bounding box center [1254, 34] width 48 height 22
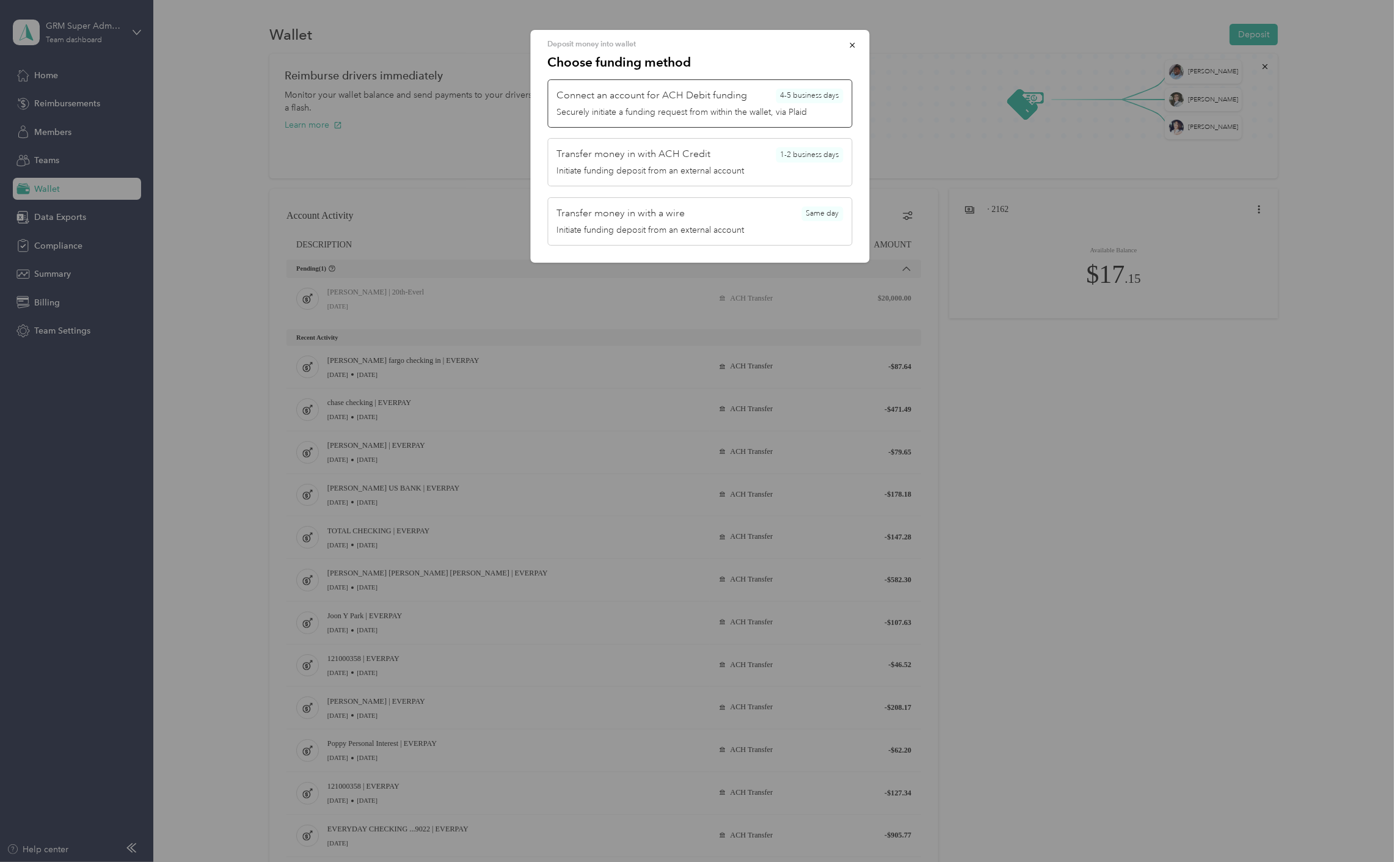
click at [697, 119] on button "Connect an account for ACH Debit funding 4-5 business days Securely initiate a …" at bounding box center [700, 104] width 305 height 48
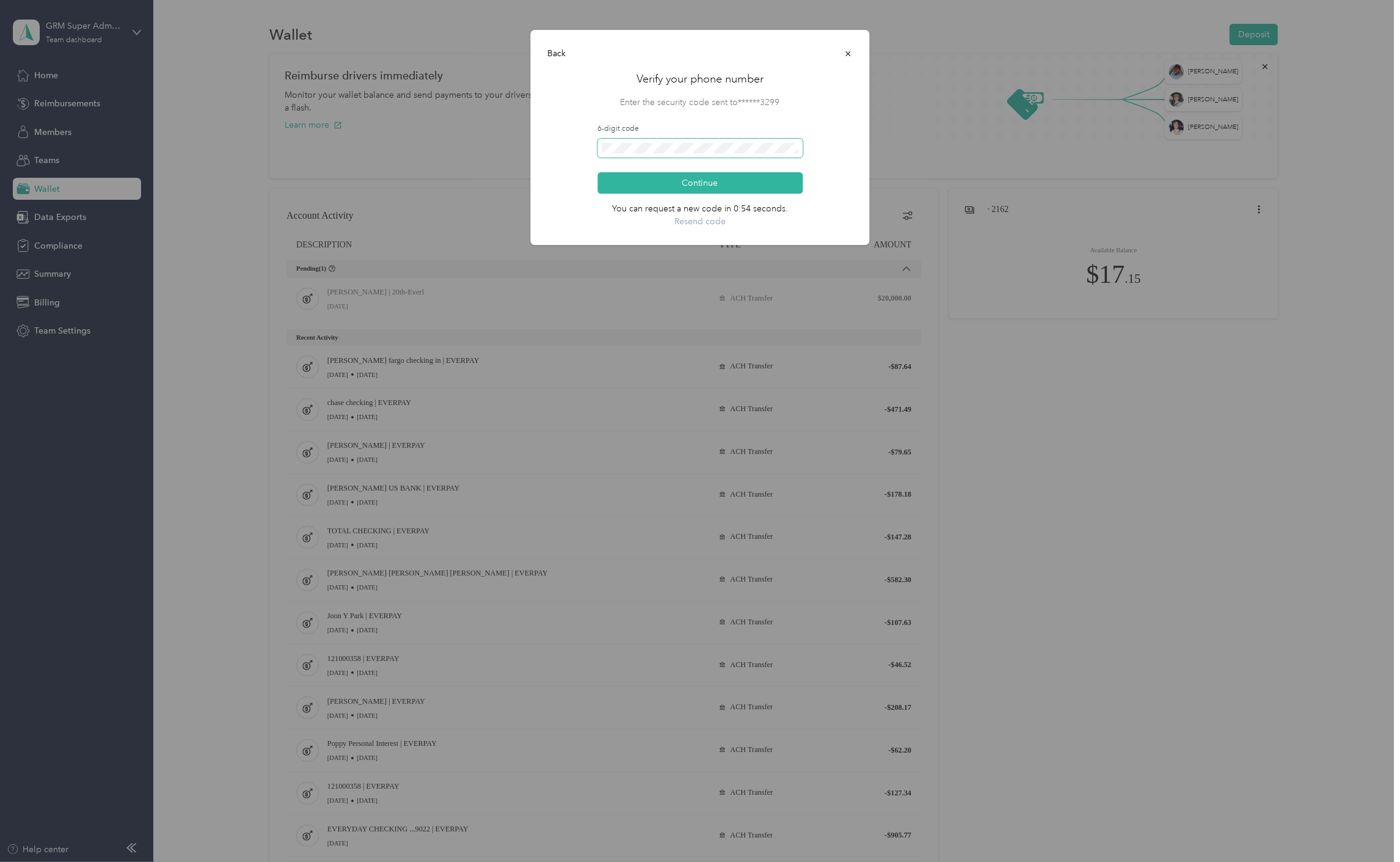
click at [598, 172] on button "Continue" at bounding box center [700, 183] width 206 height 22
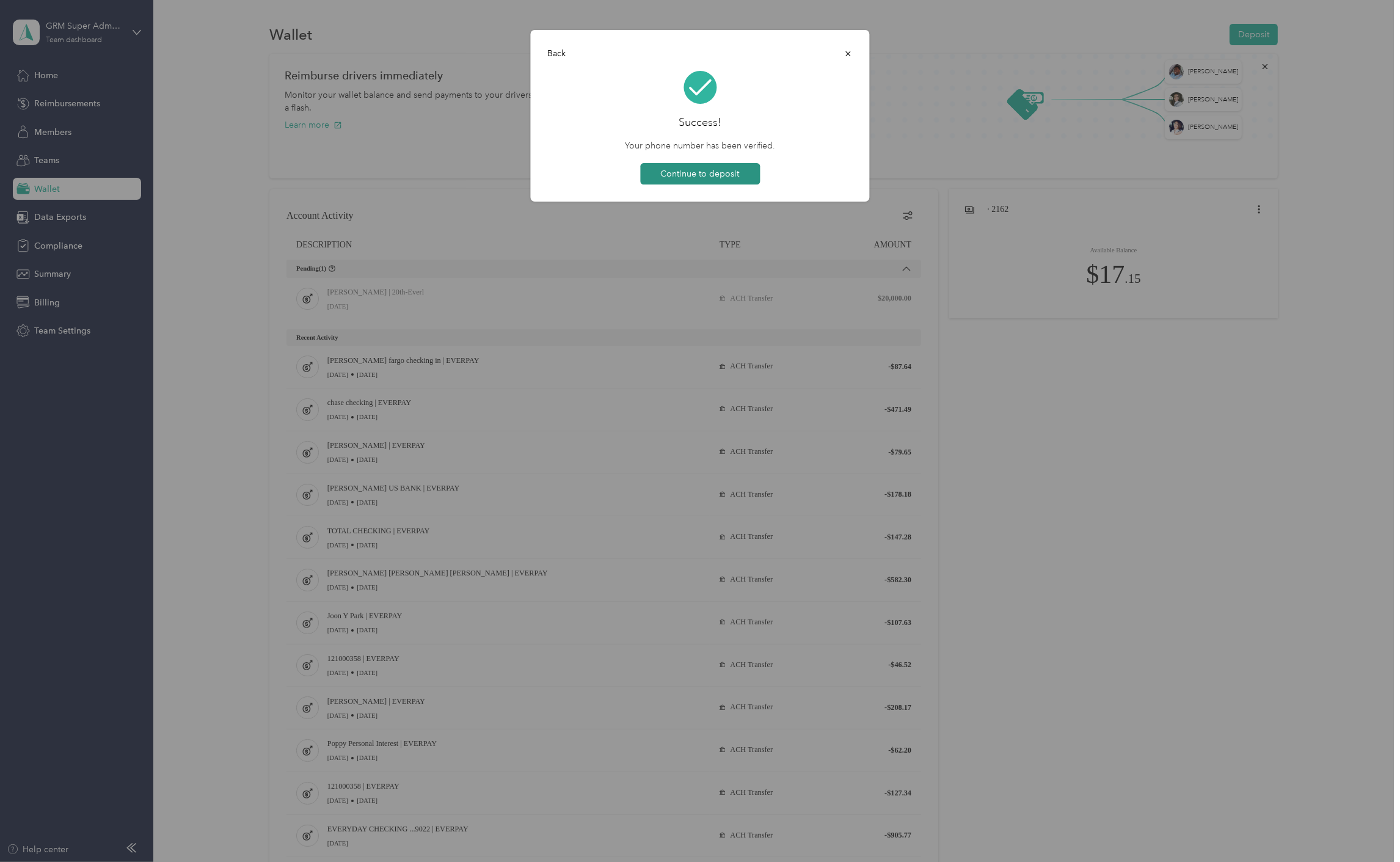
click at [738, 169] on button "Continue to deposit" at bounding box center [700, 174] width 120 height 22
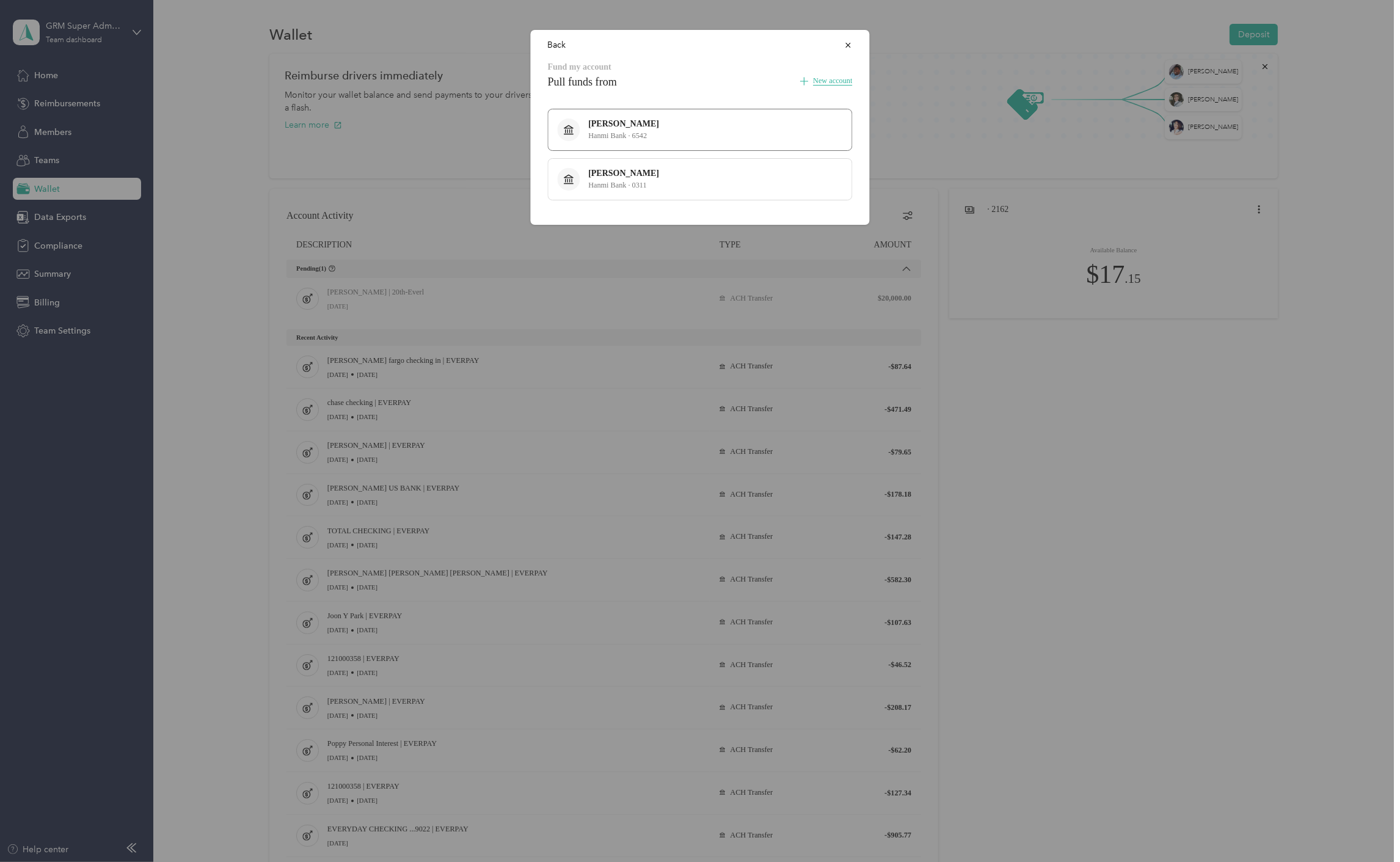
click at [638, 121] on div "Helen Park Hanmi Bank · 6542" at bounding box center [624, 130] width 71 height 22
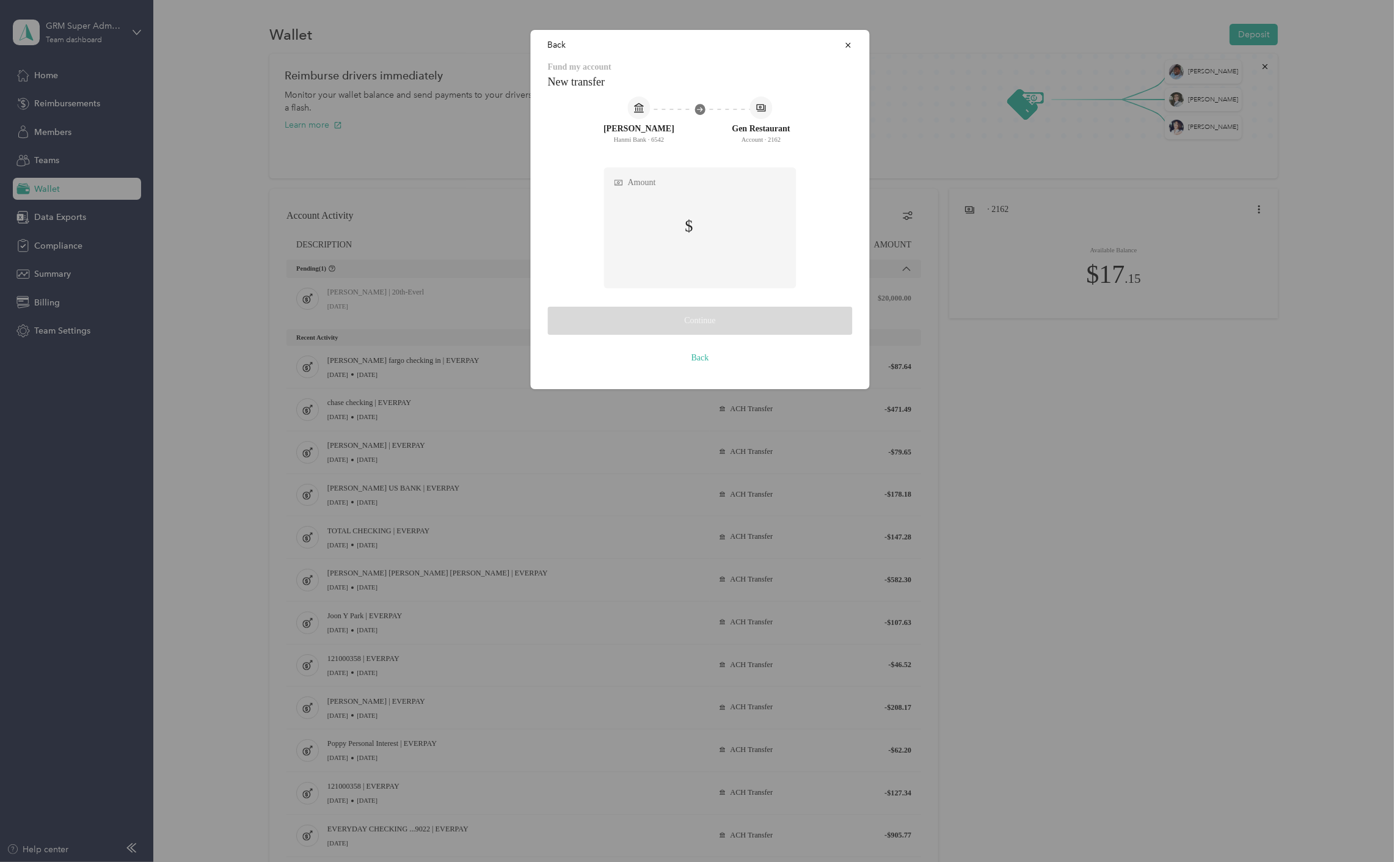
click at [741, 232] on label "Amount" at bounding box center [700, 227] width 191 height 120
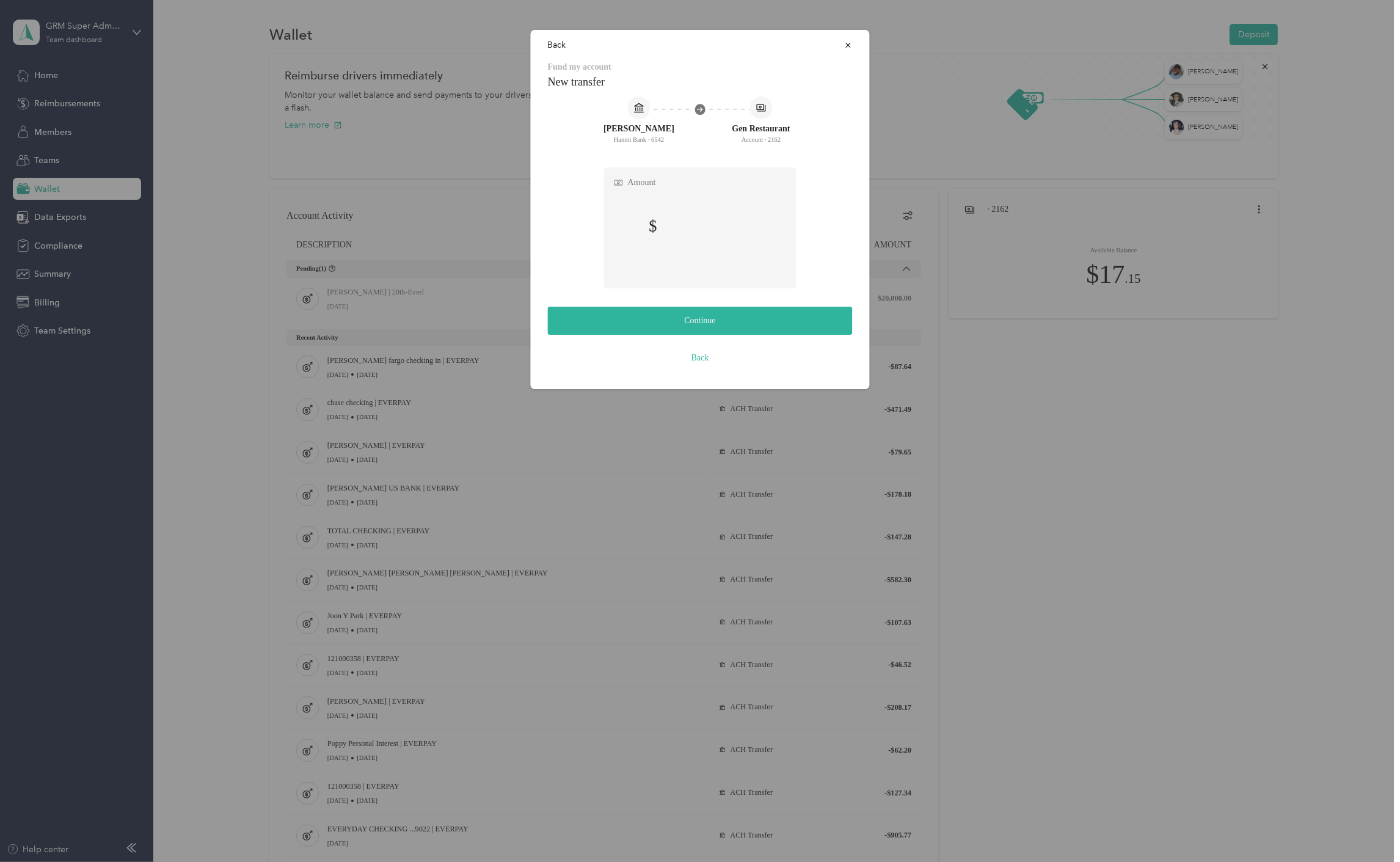
click at [809, 254] on form "Helen Park Hanmi Bank · 6542 Gen Restaurant Account · 2162 Amount" at bounding box center [700, 192] width 305 height 191
click at [800, 357] on button "Back" at bounding box center [700, 358] width 305 height 28
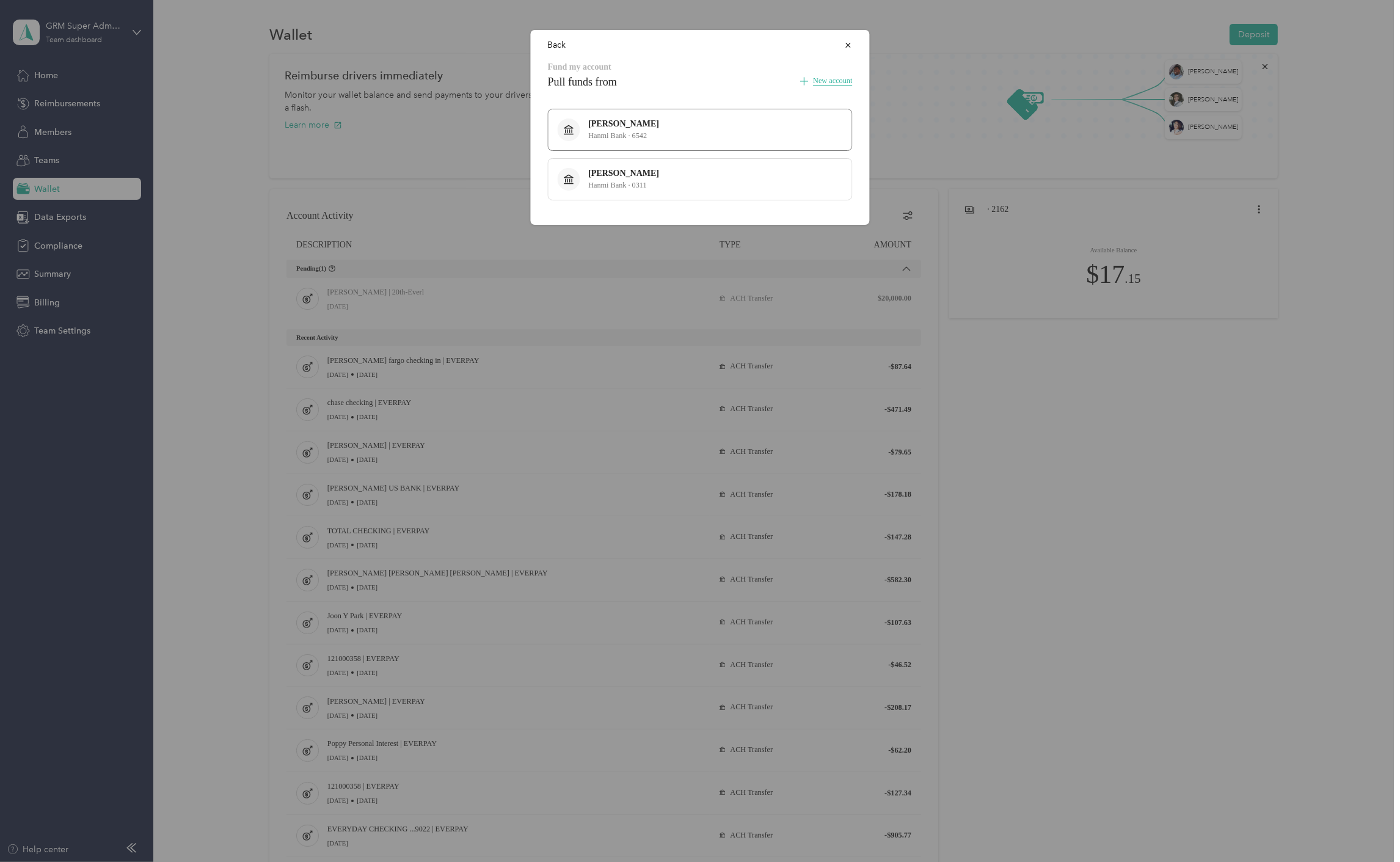
click at [688, 127] on button "Helen Park Hanmi Bank · 6542" at bounding box center [700, 130] width 305 height 42
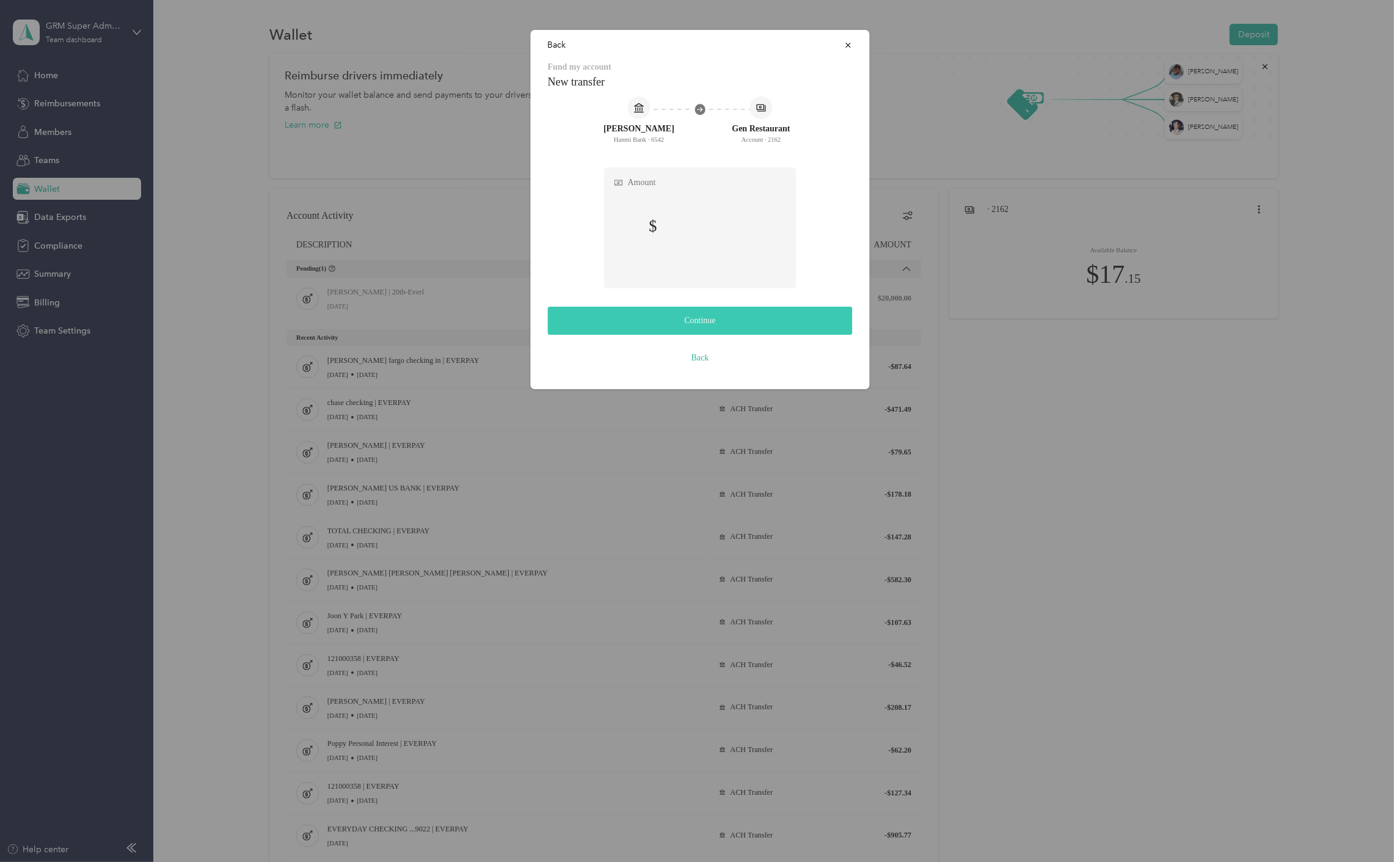
click at [745, 320] on button "Continue" at bounding box center [700, 321] width 305 height 28
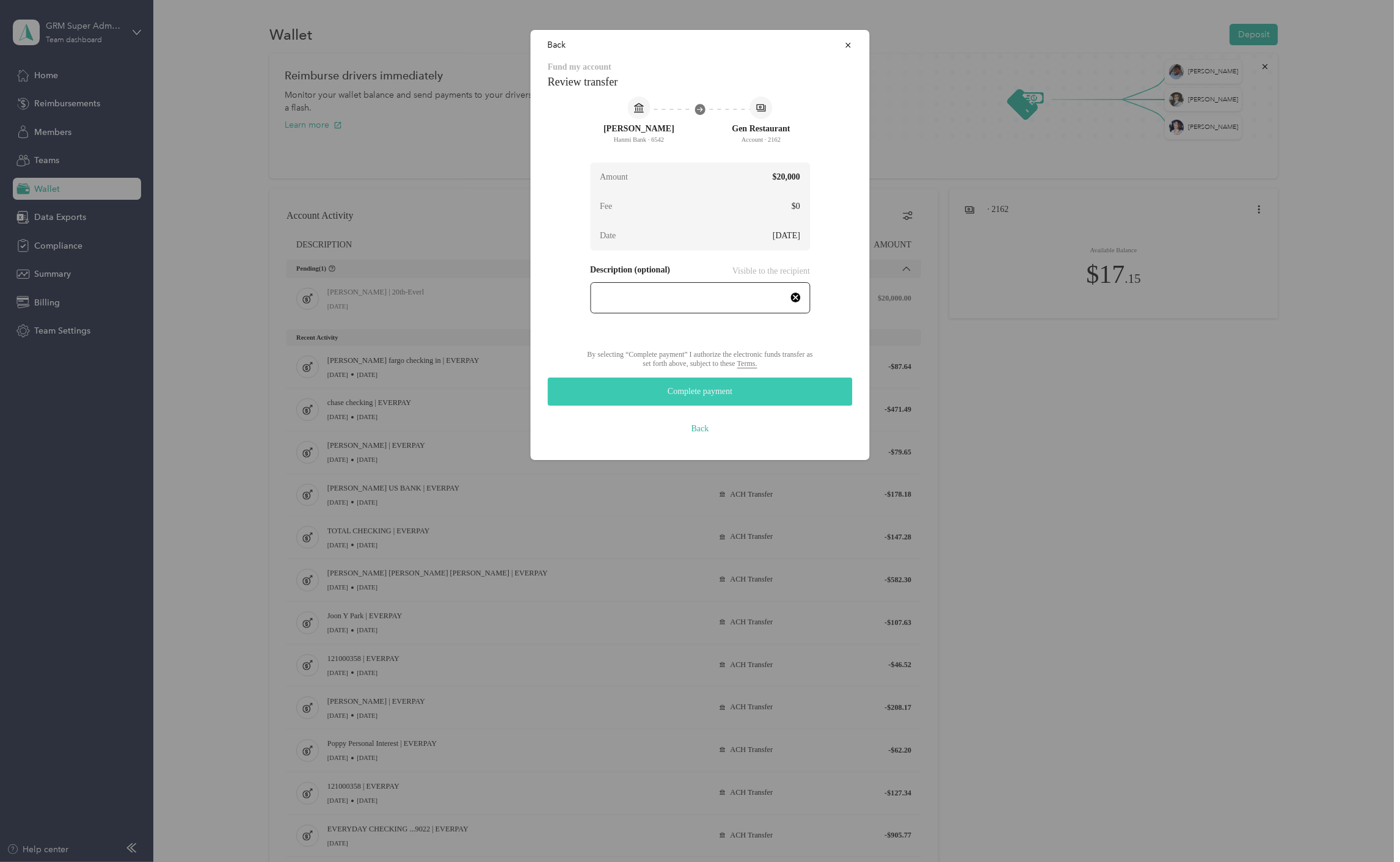
click at [782, 382] on button "Complete payment" at bounding box center [700, 392] width 305 height 28
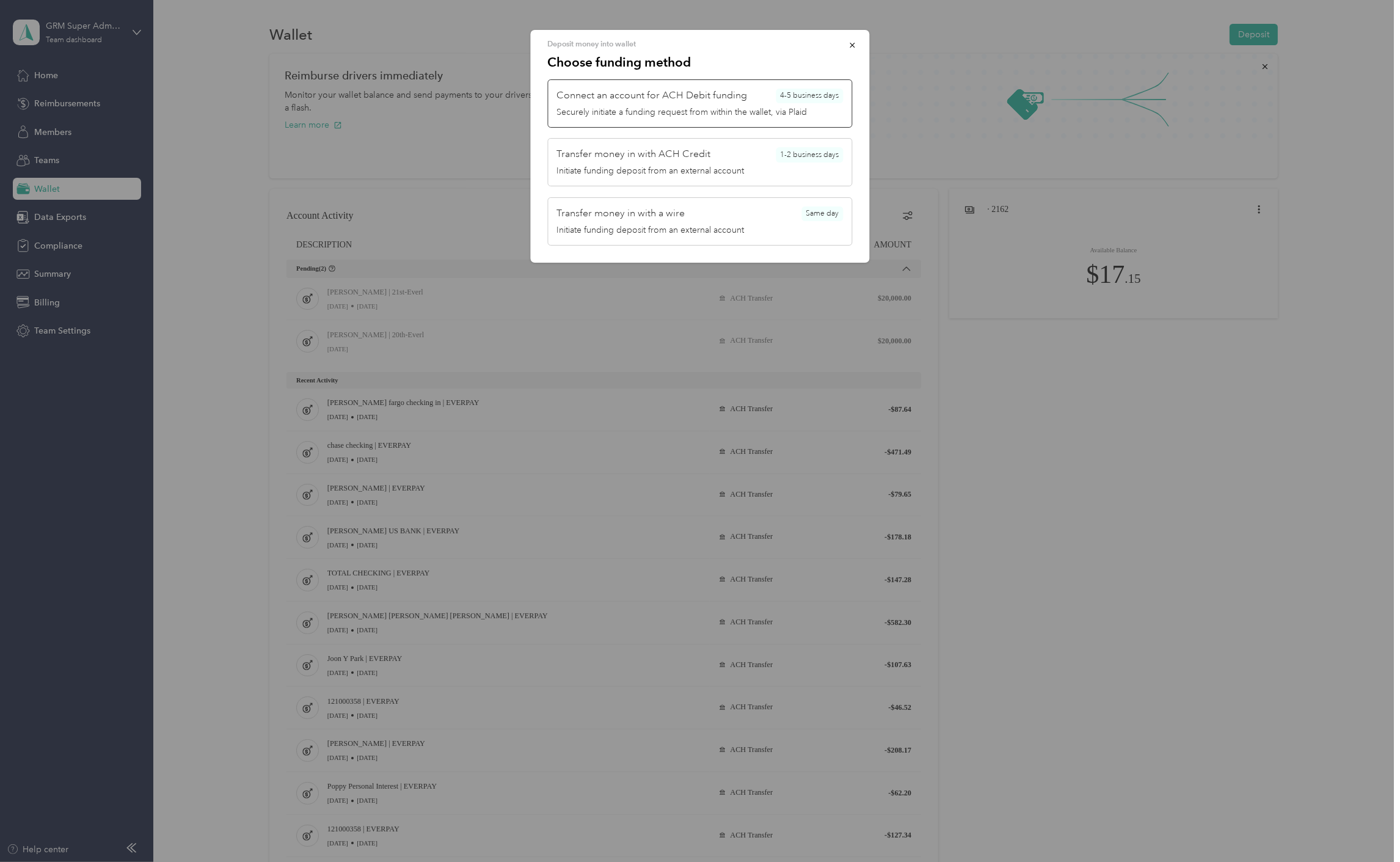
click at [699, 90] on span "Connect an account for ACH Debit funding" at bounding box center [653, 96] width 191 height 15
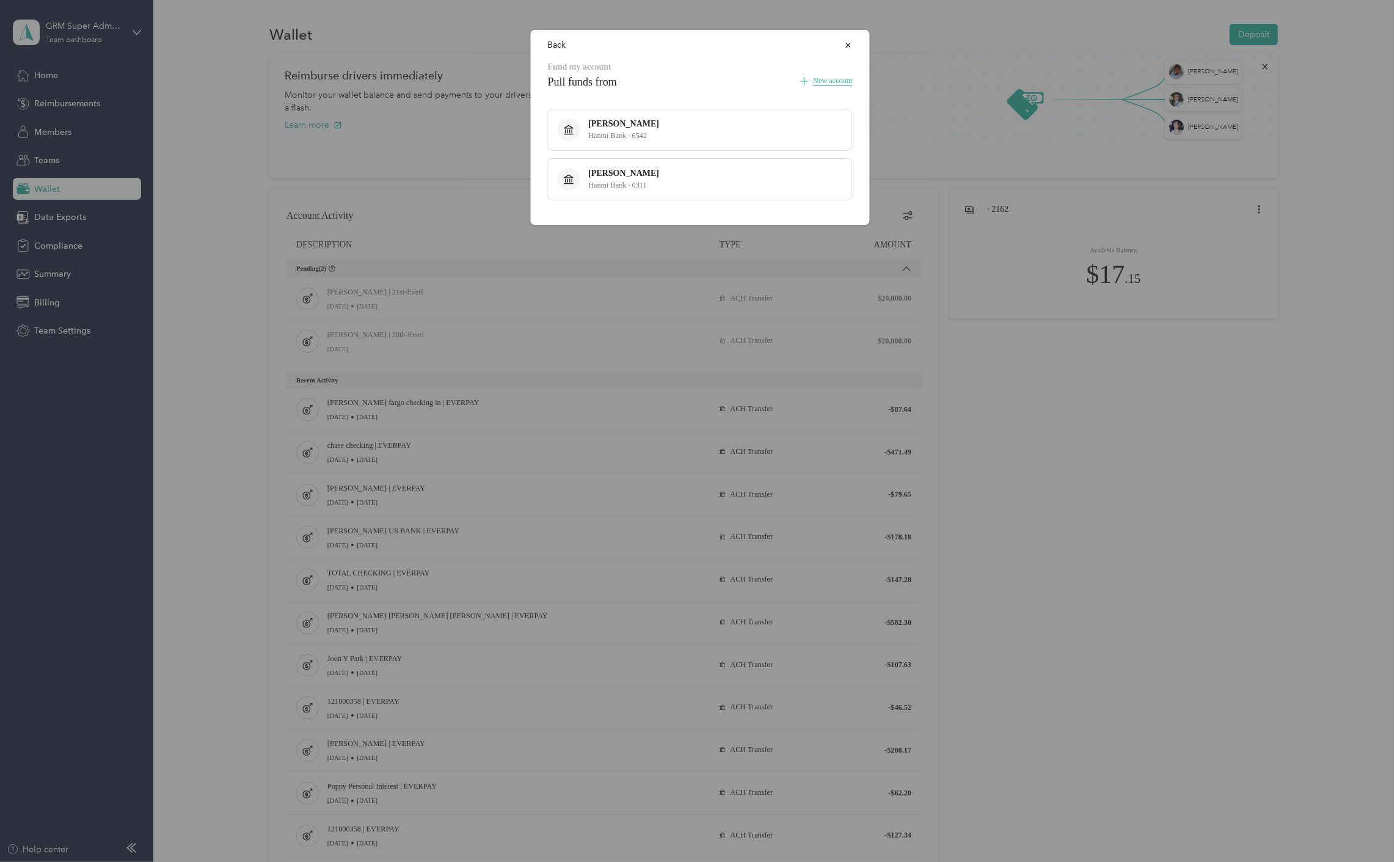
click at [848, 45] on icon "button" at bounding box center [848, 45] width 8 height 8
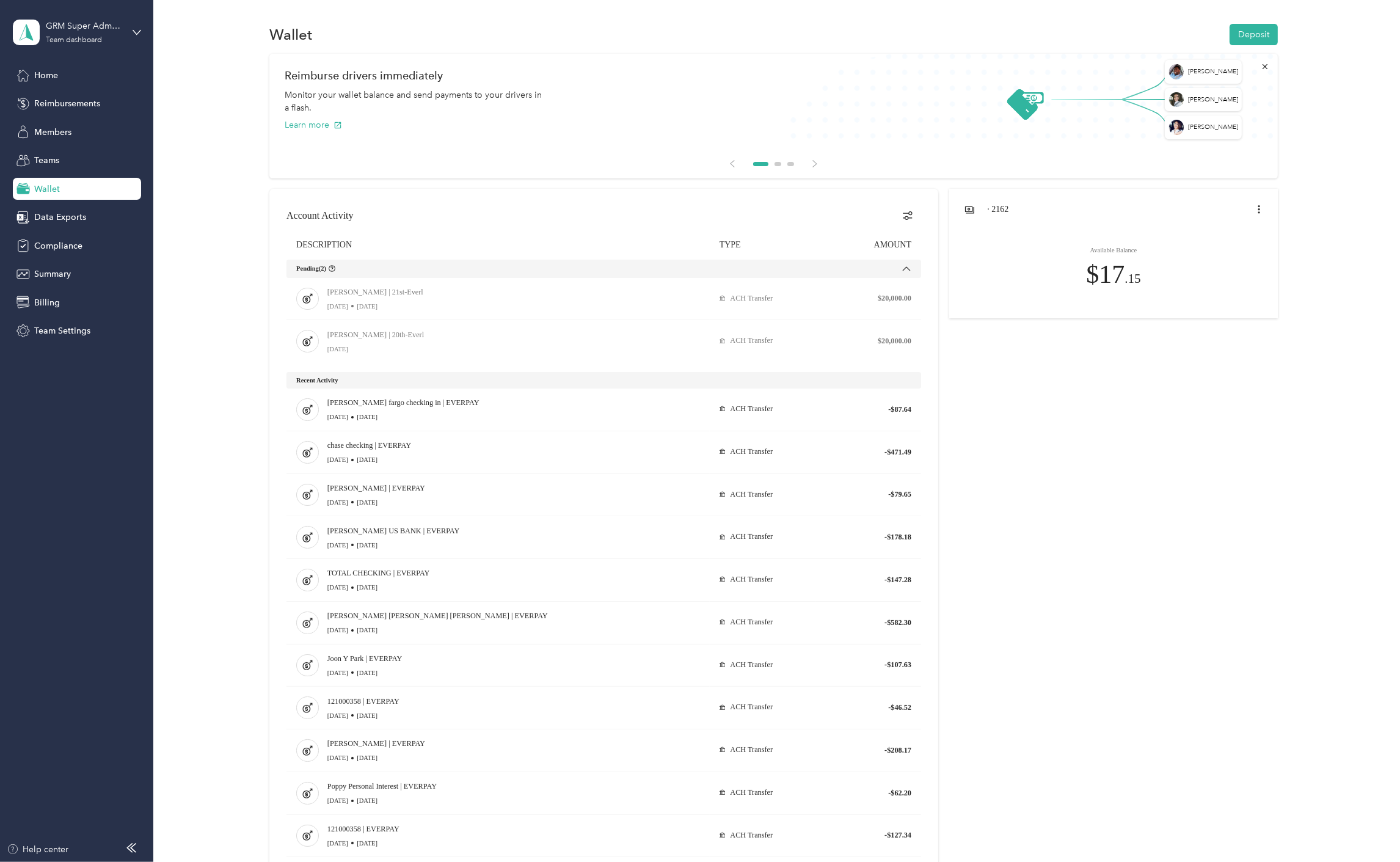
click at [1042, 398] on div at bounding box center [774, 632] width 1009 height 887
drag, startPoint x: 905, startPoint y: 312, endPoint x: 830, endPoint y: 423, distance: 134.0
click at [830, 423] on tbody "Pending ( 2 ) Helen Park | 21st-Everl Sep 29 Today ACH Transfer $20,000.00 Hele…" at bounding box center [604, 659] width 635 height 800
drag, startPoint x: 1005, startPoint y: 504, endPoint x: 1171, endPoint y: 454, distance: 173.4
click at [1006, 504] on div at bounding box center [774, 632] width 1009 height 887
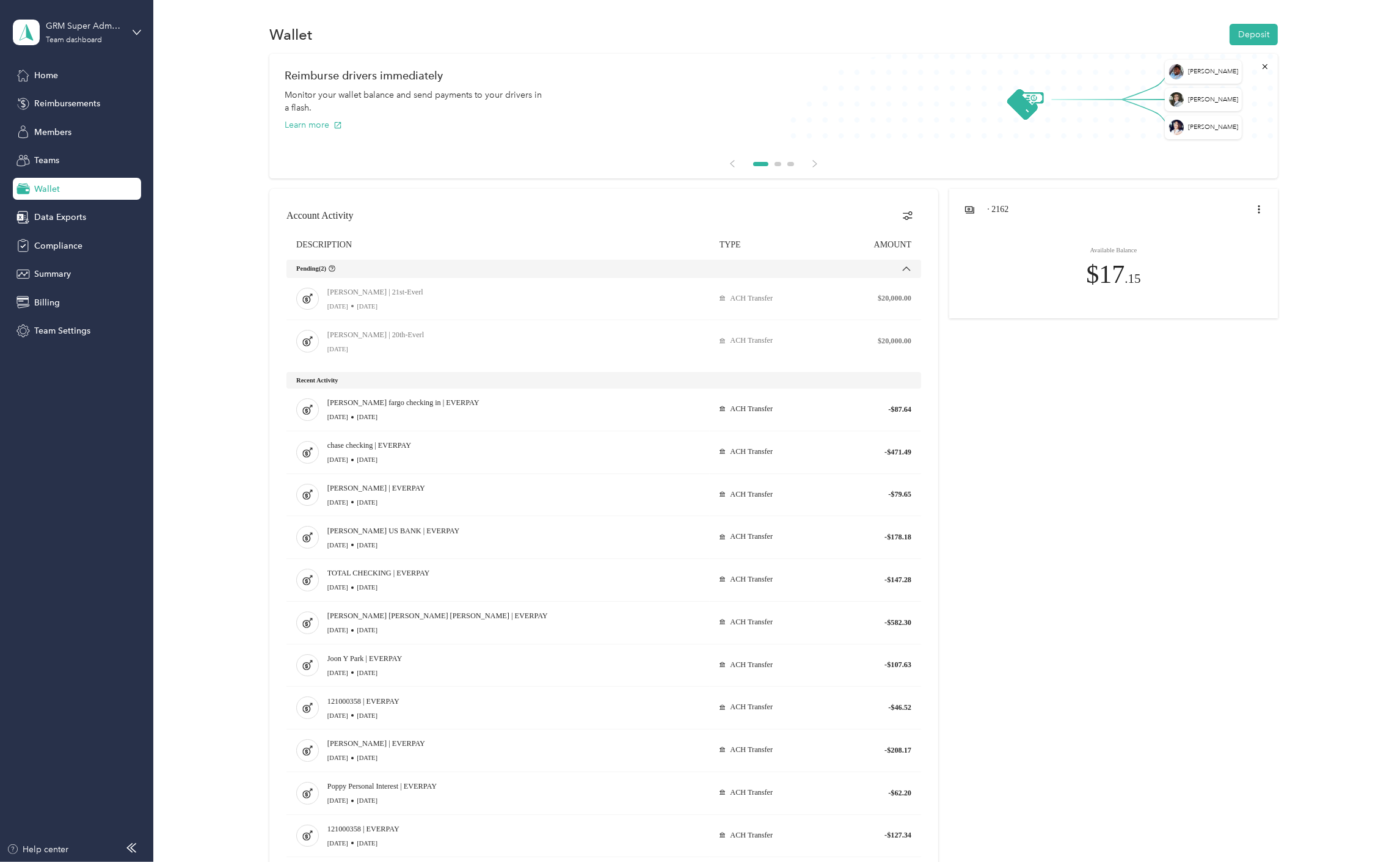
click at [1187, 581] on div at bounding box center [774, 632] width 1009 height 887
